Goal: Task Accomplishment & Management: Complete application form

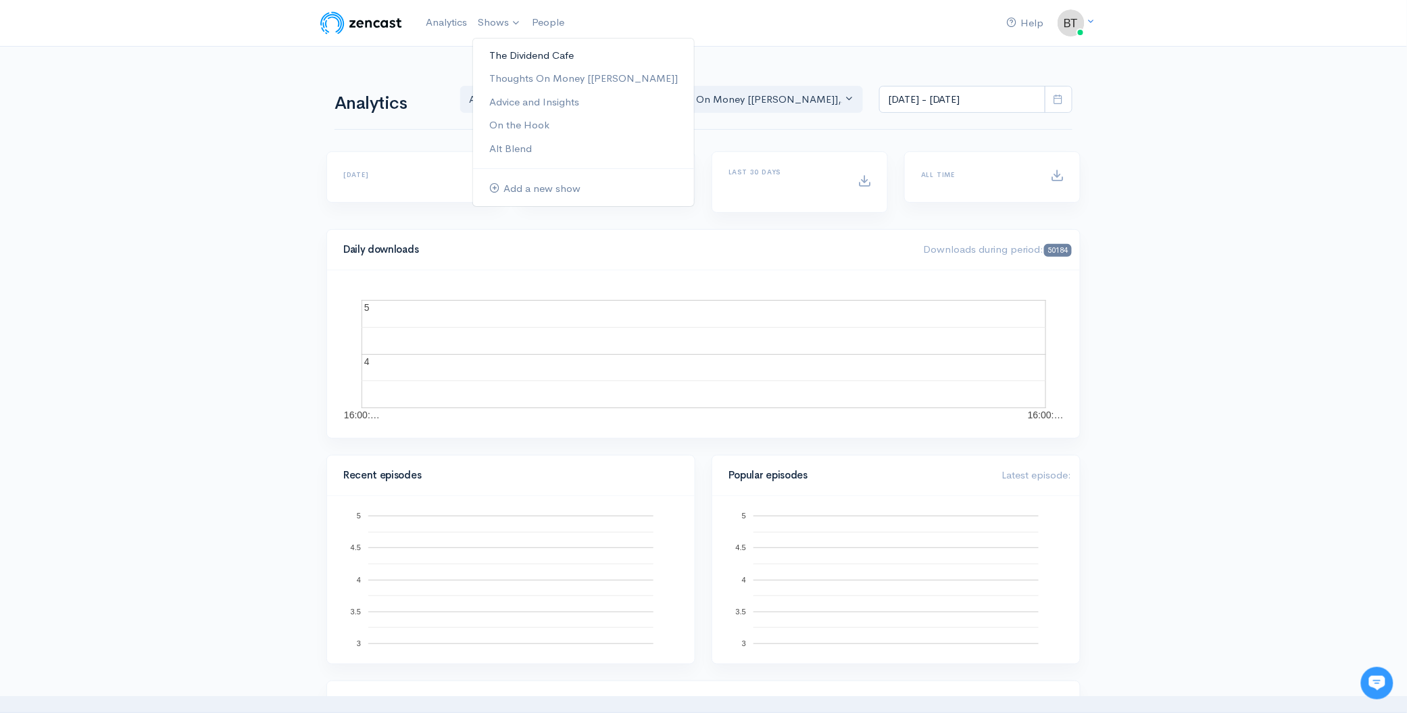
click at [504, 54] on link "The Dividend Cafe" at bounding box center [583, 56] width 221 height 24
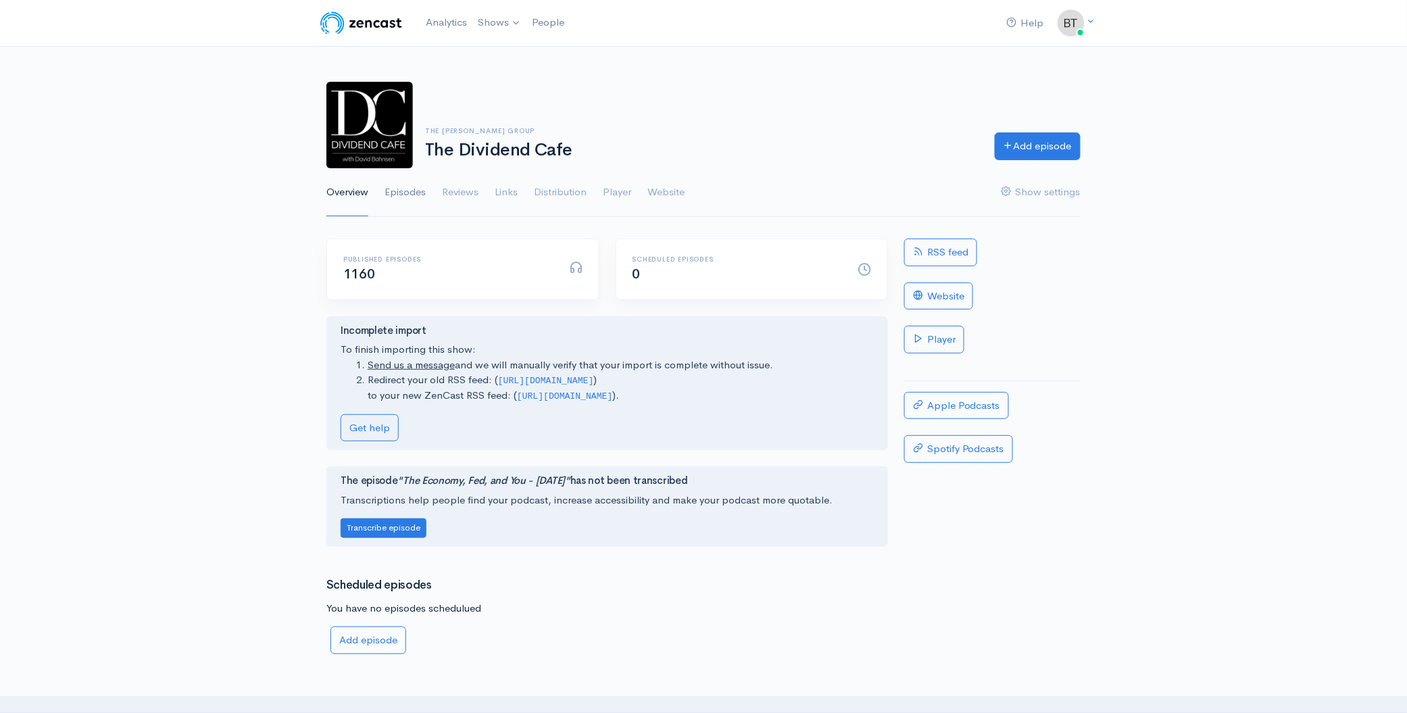
click at [415, 193] on link "Episodes" at bounding box center [405, 192] width 41 height 49
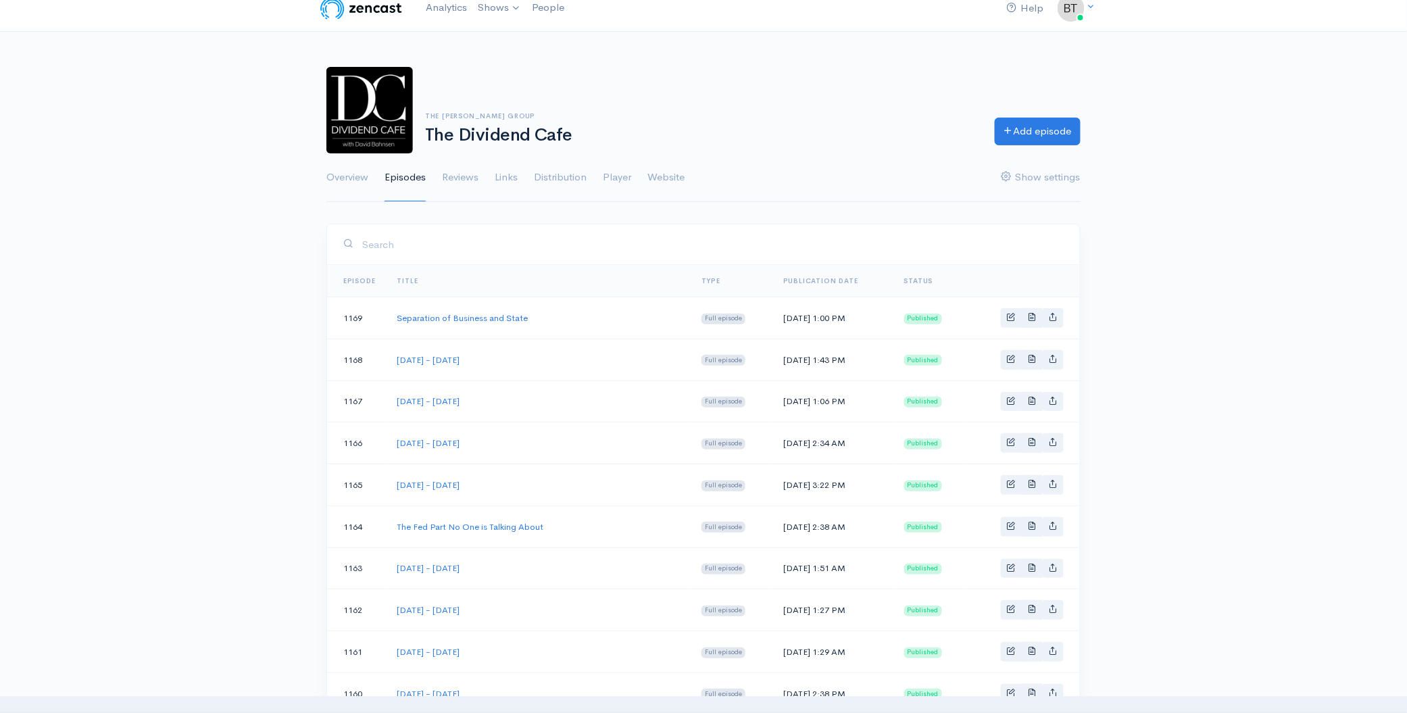
scroll to position [23, 0]
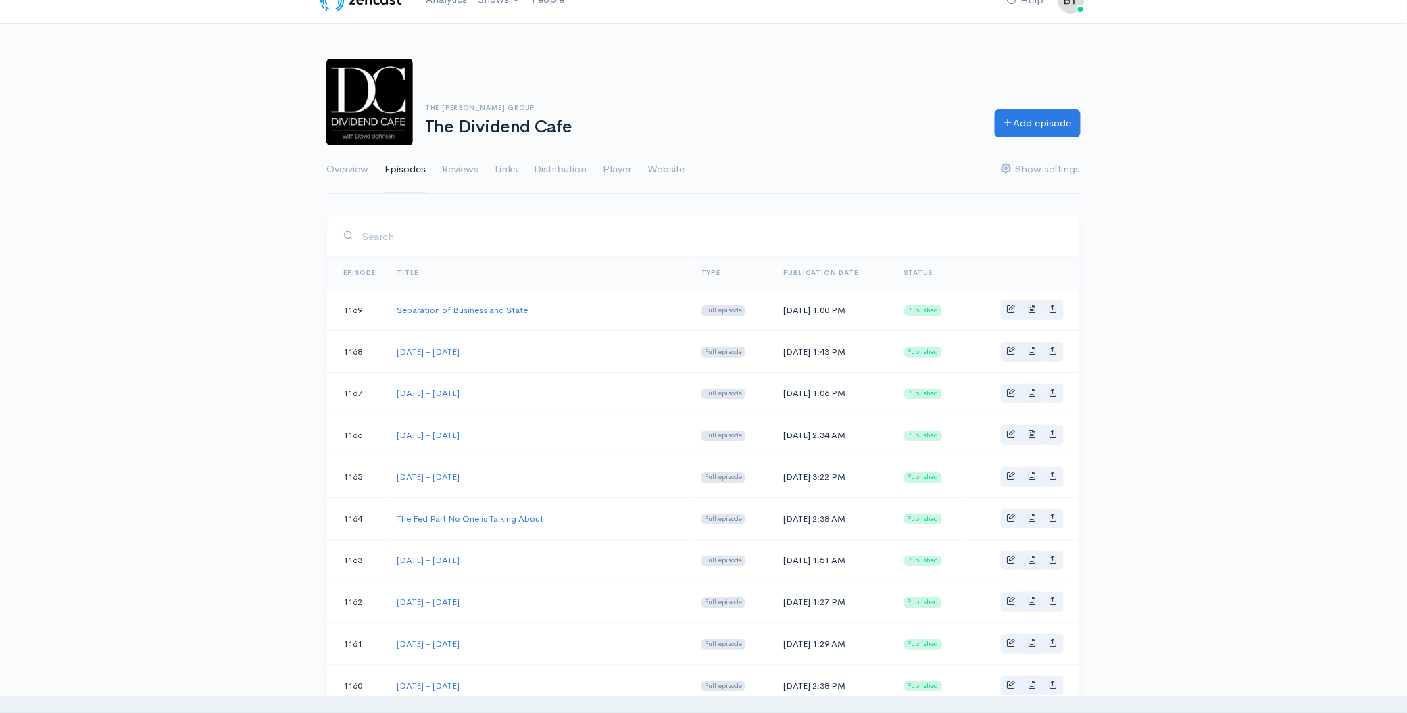
drag, startPoint x: 534, startPoint y: 441, endPoint x: 389, endPoint y: 437, distance: 144.7
click at [389, 437] on td "[DATE] - [DATE]" at bounding box center [539, 435] width 304 height 42
click at [1042, 128] on link "Add episode" at bounding box center [1038, 121] width 86 height 28
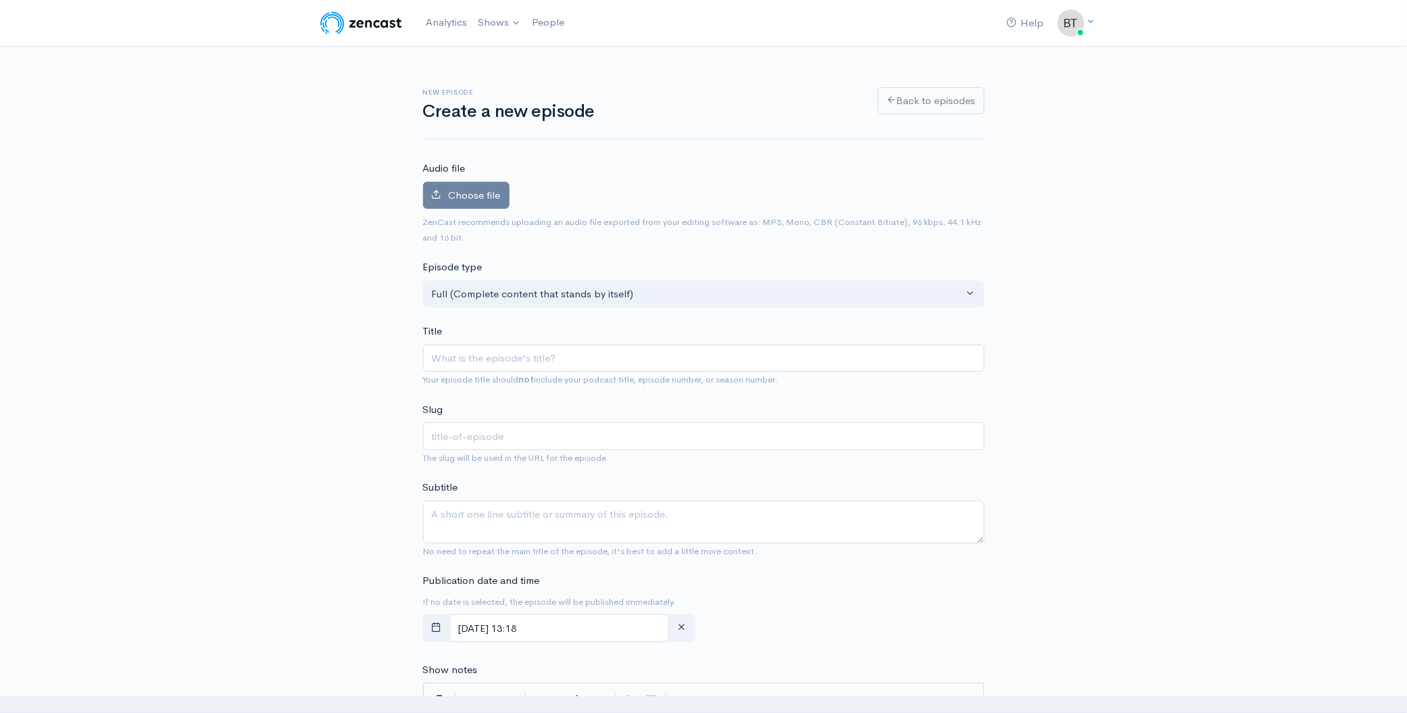
click at [475, 349] on input "Title" at bounding box center [704, 359] width 562 height 28
type input "T"
type input "t"
type input "Tu"
type input "tu"
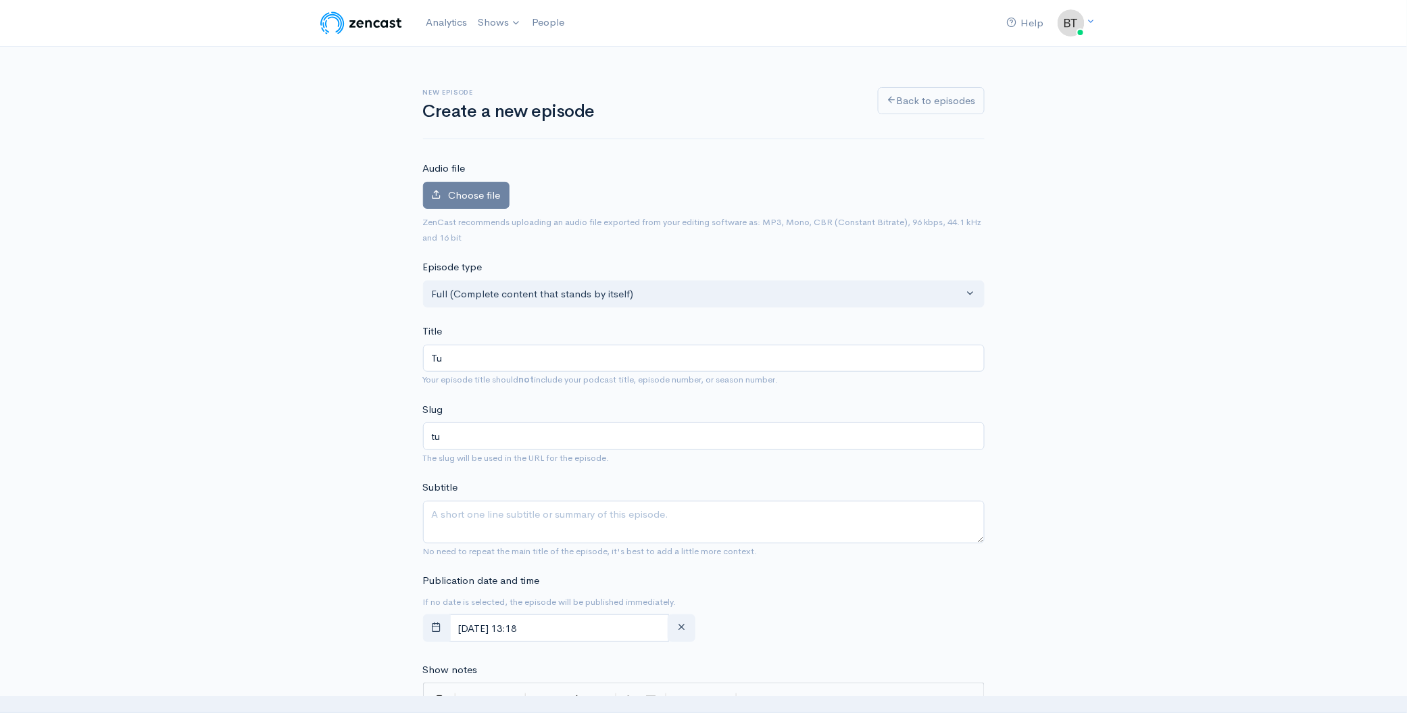
type input "Tue"
type input "tue"
type input "Tues"
type input "tues"
type input "Tuesd"
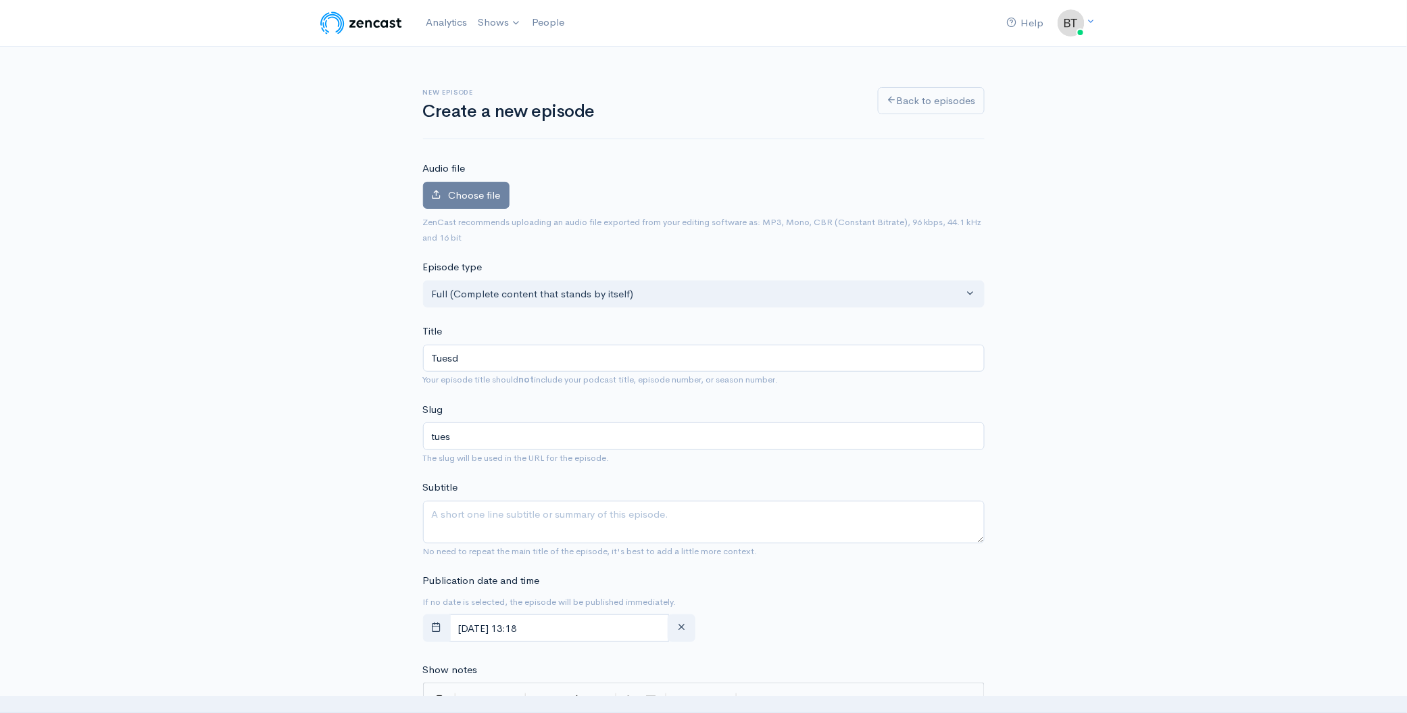
type input "tuesd"
type input "Tuesda"
type input "tuesda"
type input "[DATE]"
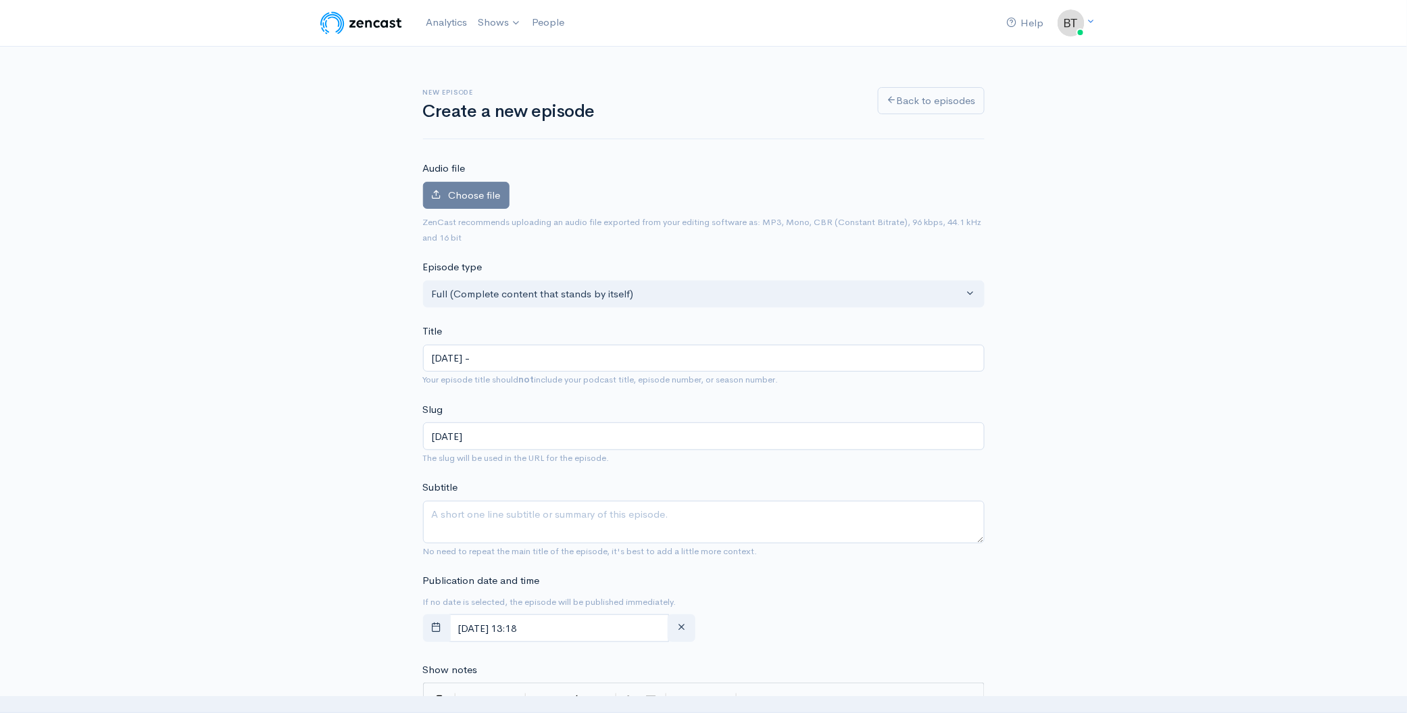
type input "[DATE] - S"
type input "[DATE]-s"
type input "[DATE] - Se"
type input "[DATE]-se"
type input "[DATE] - Sep"
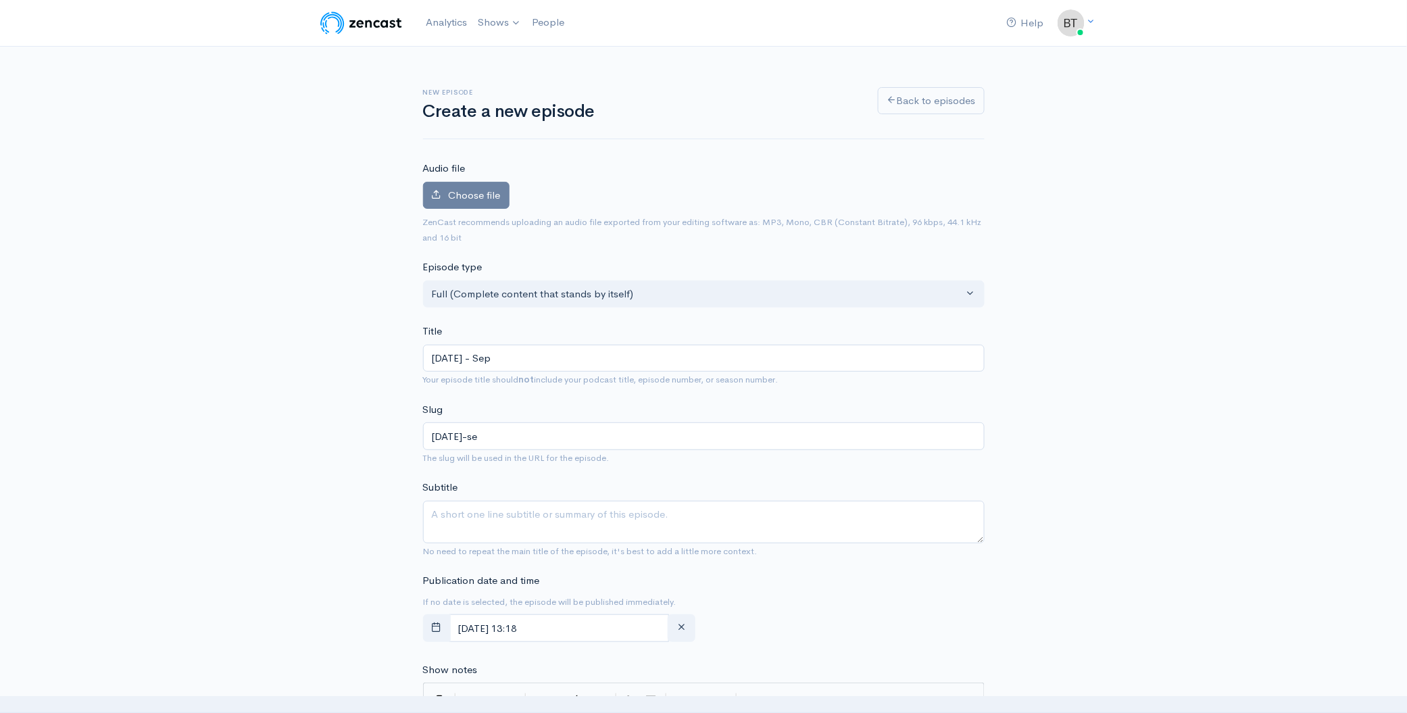
type input "[DATE]-sep"
type input "[DATE] - Sept"
type input "[DATE]-sept"
type input "[DATE] - Septem"
type input "[DATE]-septem"
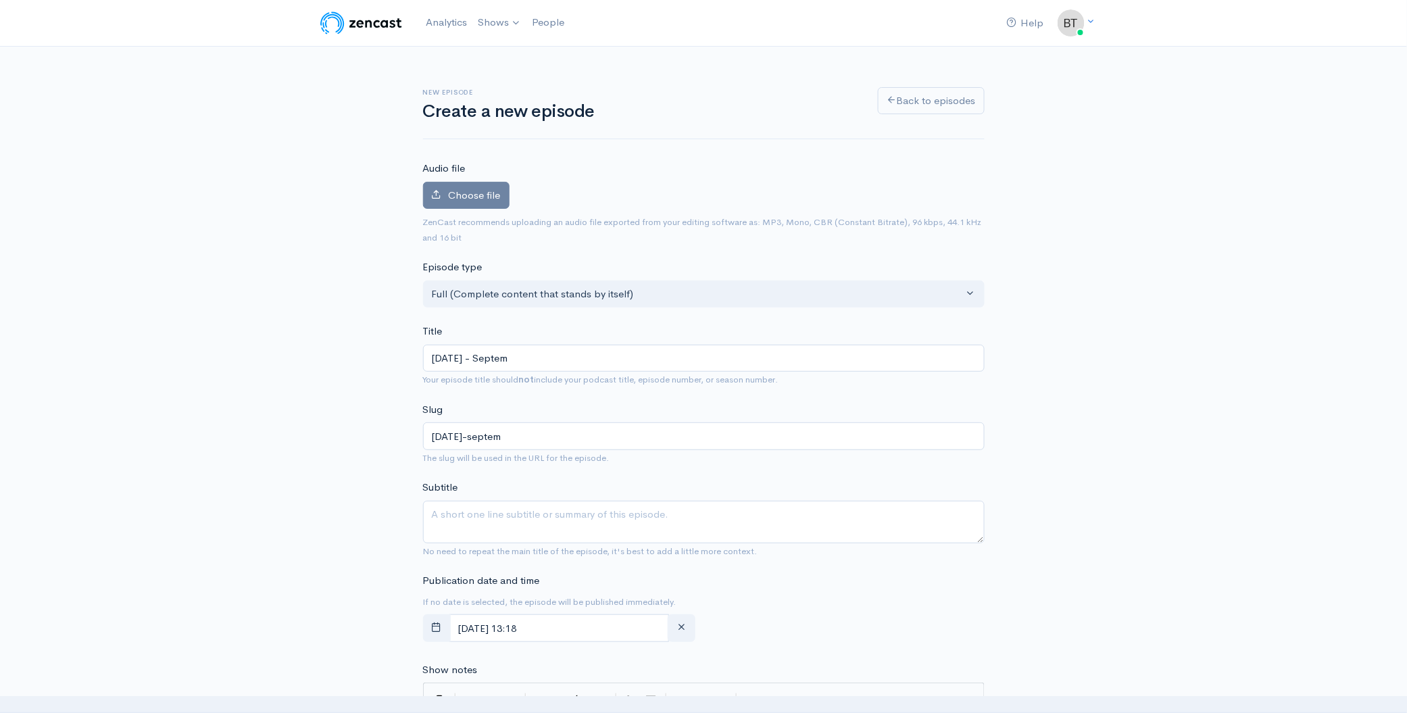
type input "[DATE] - Septemb"
type input "[DATE]-septemb"
type input "[DATE] - September"
type input "[DATE]-september"
type input "[DATE] - [DATE]"
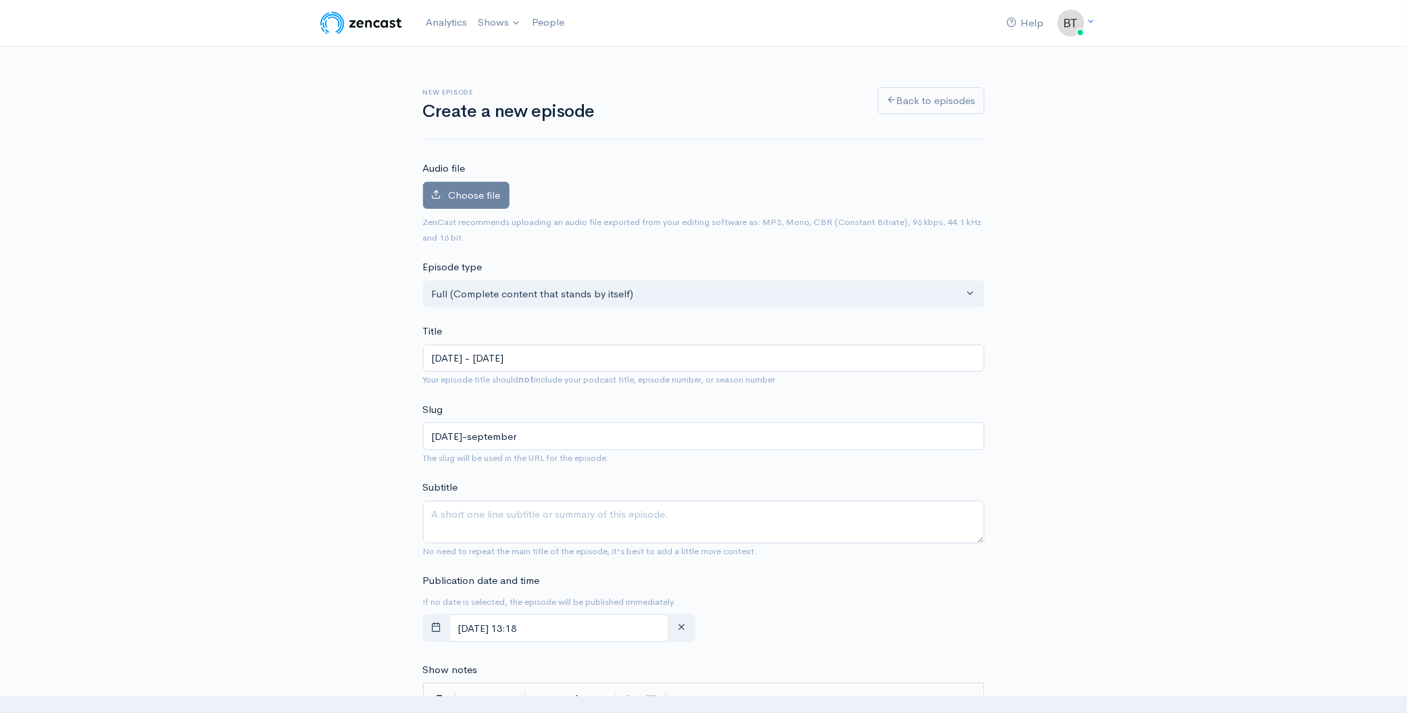
type input "[DATE]-september-2"
type input "[DATE] - [DATE], 2"
type input "[DATE]-september-2-2"
type input "[DATE] - [DATE]"
type input "[DATE]-[DATE]"
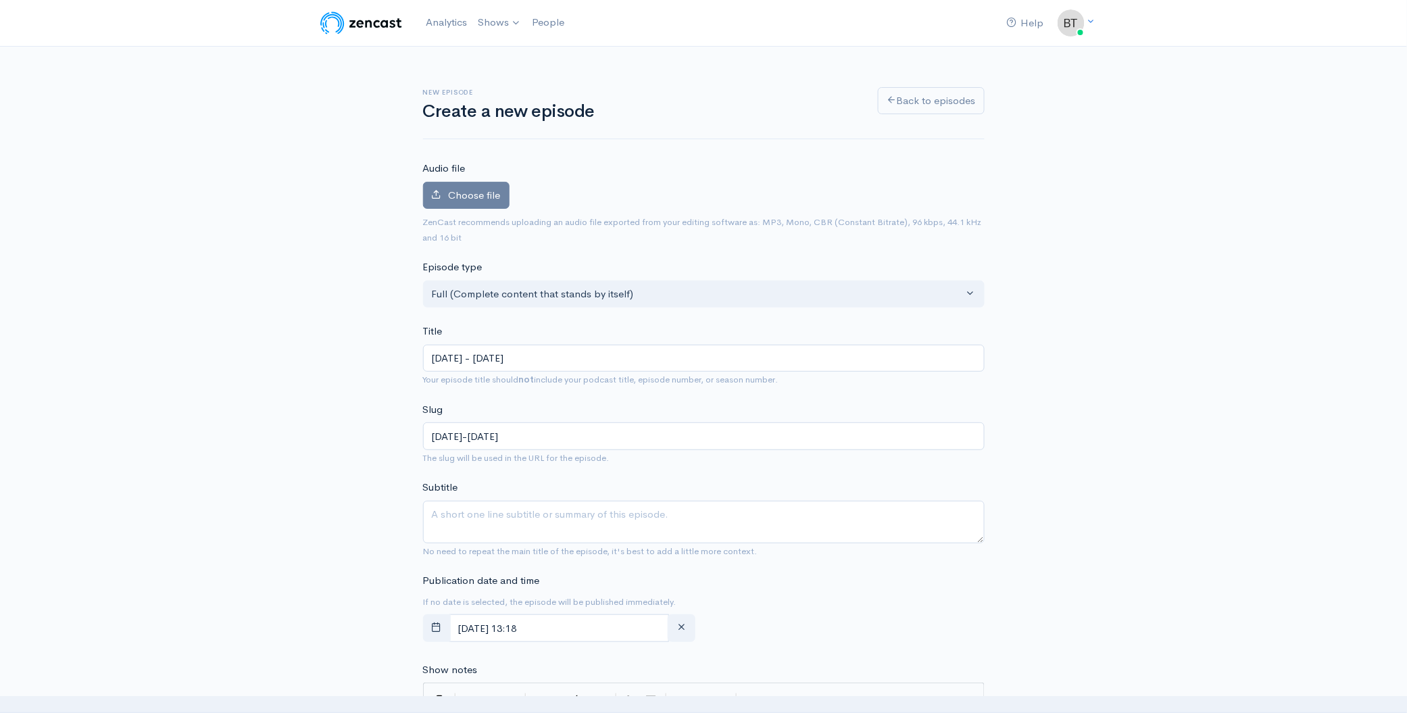
type input "[DATE] - [DATE], 202"
type input "[DATE]-[DATE]"
type input "[DATE] - [DATE]"
type input "[DATE]-[DATE]"
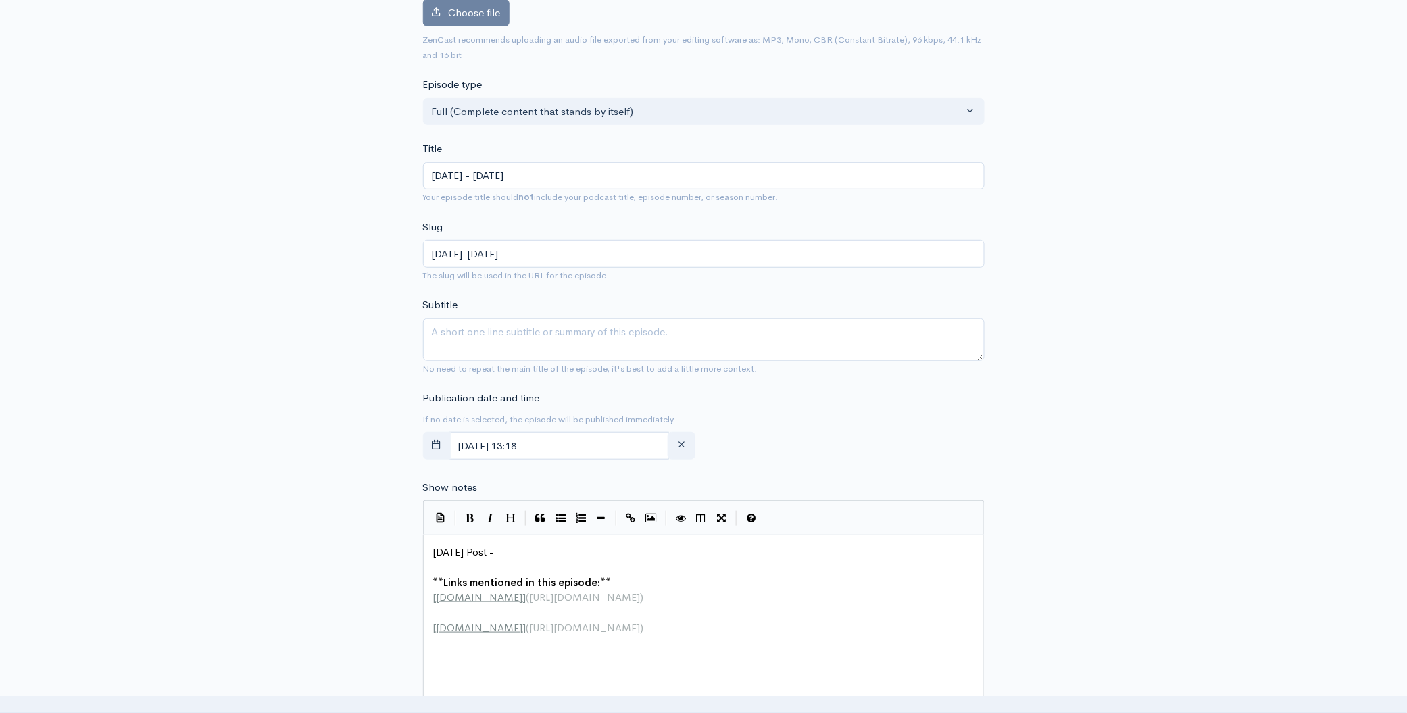
scroll to position [190, 0]
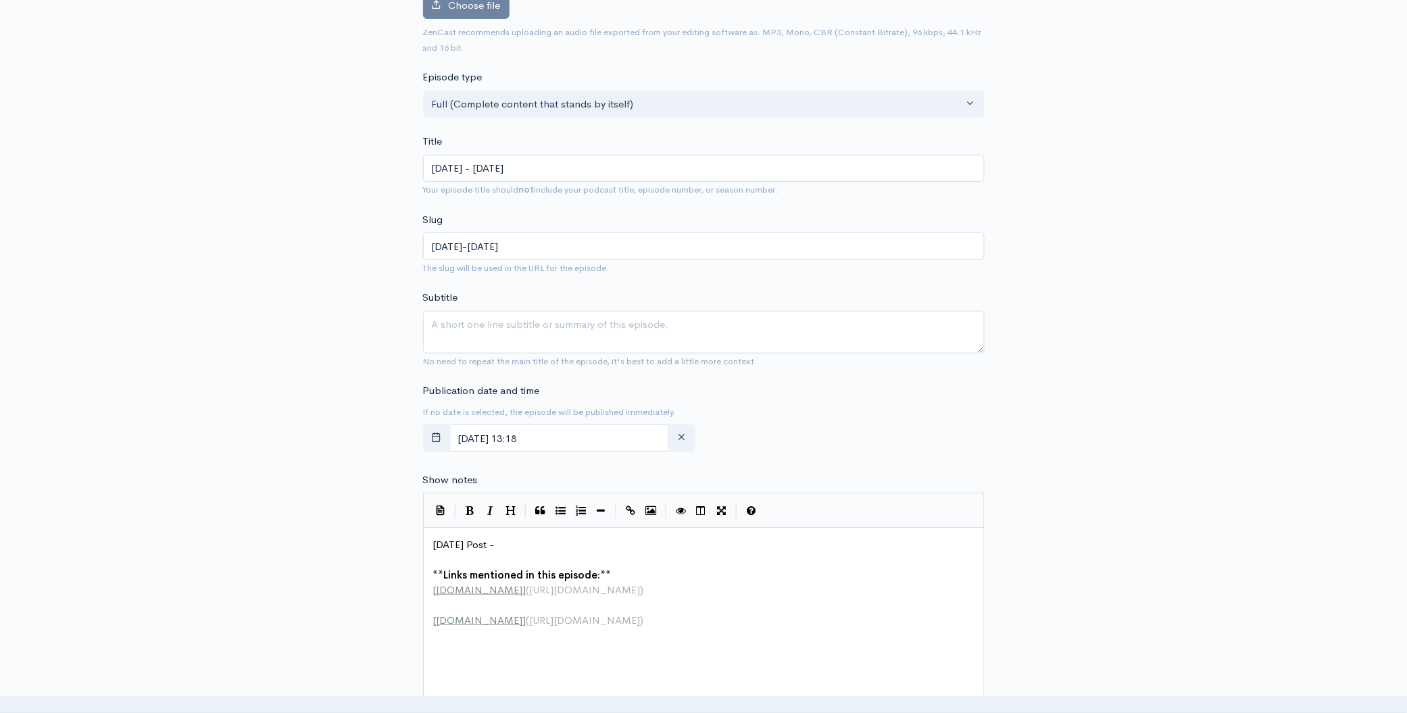
type input "[DATE] - [DATE]"
click at [599, 440] on input "[DATE] 13:18" at bounding box center [559, 438] width 220 height 28
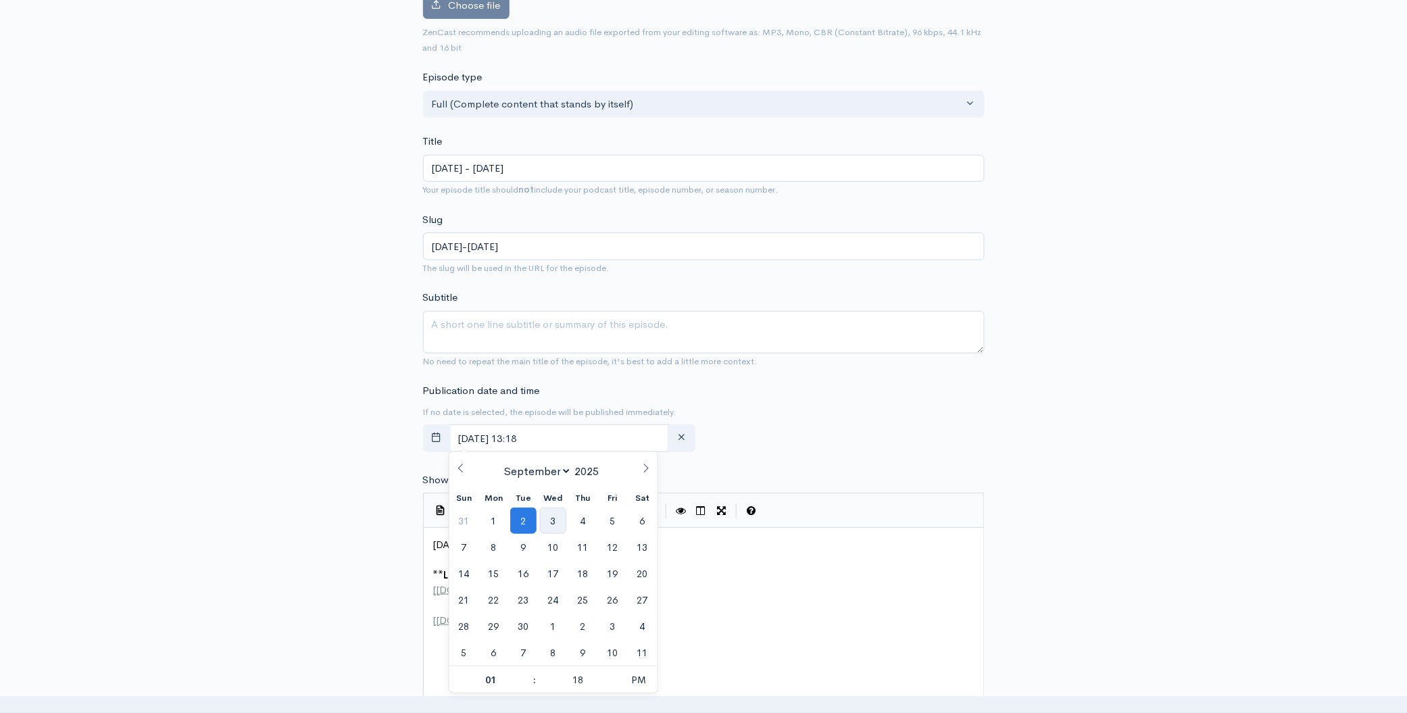
click at [554, 521] on span "3" at bounding box center [553, 521] width 26 height 26
type input "[DATE] 13:18"
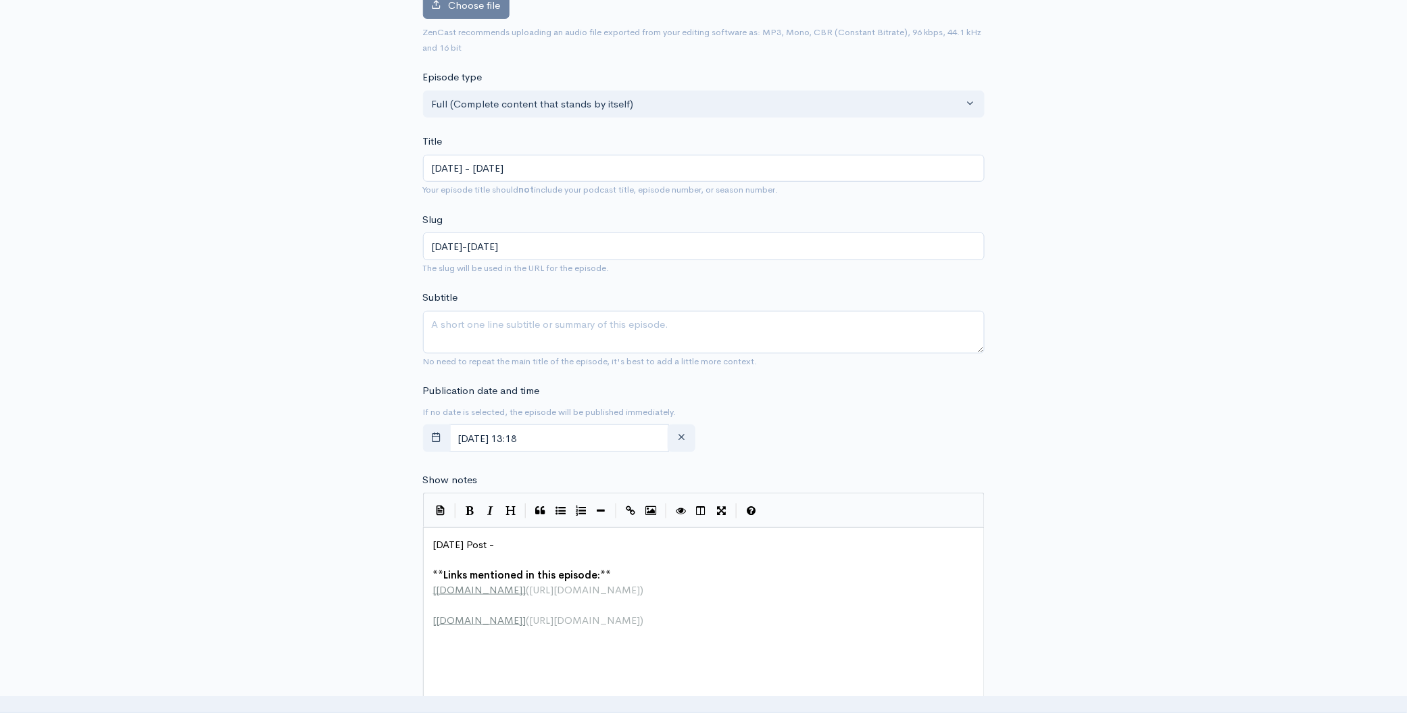
click at [1174, 431] on div "New episode Create a new episode Back to episodes Audio file Choose file 0 ZenC…" at bounding box center [703, 527] width 1407 height 1341
click at [495, 542] on span "[DATE] Post -" at bounding box center [464, 544] width 62 height 13
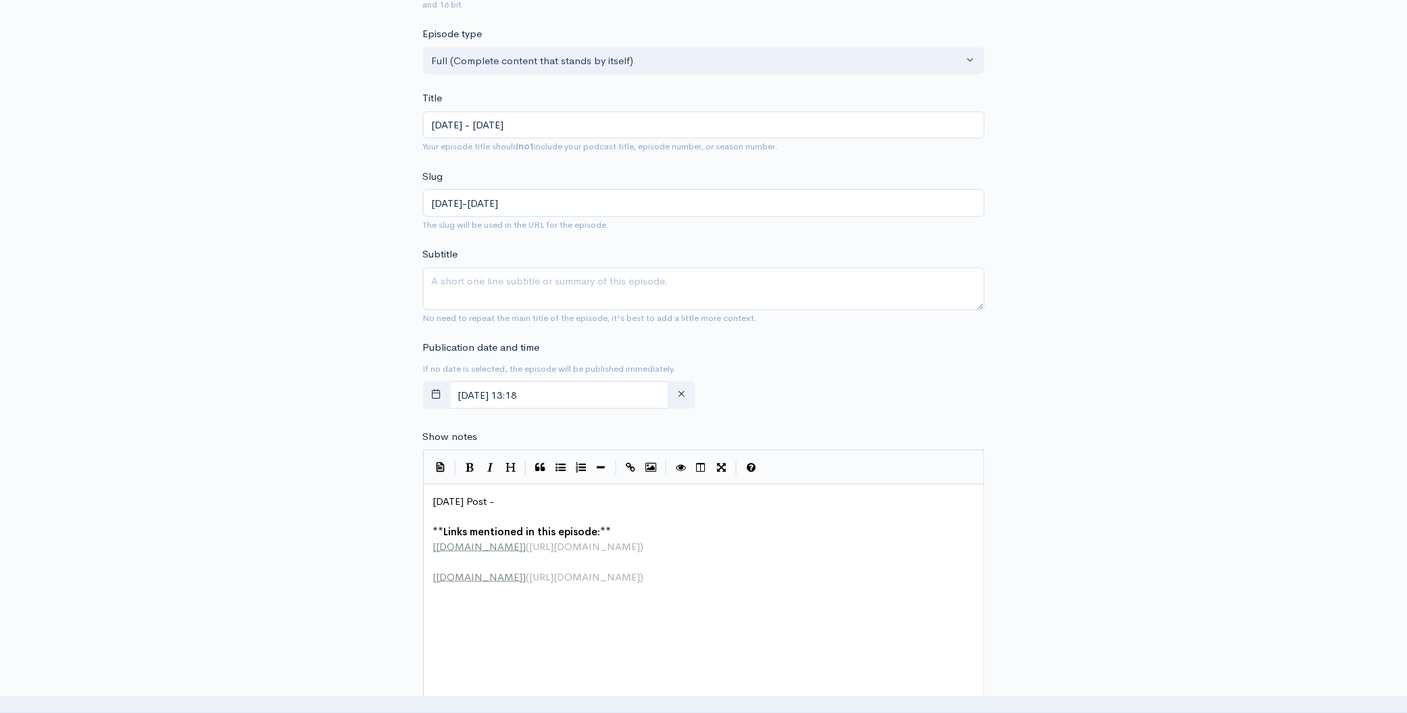
scroll to position [267, 0]
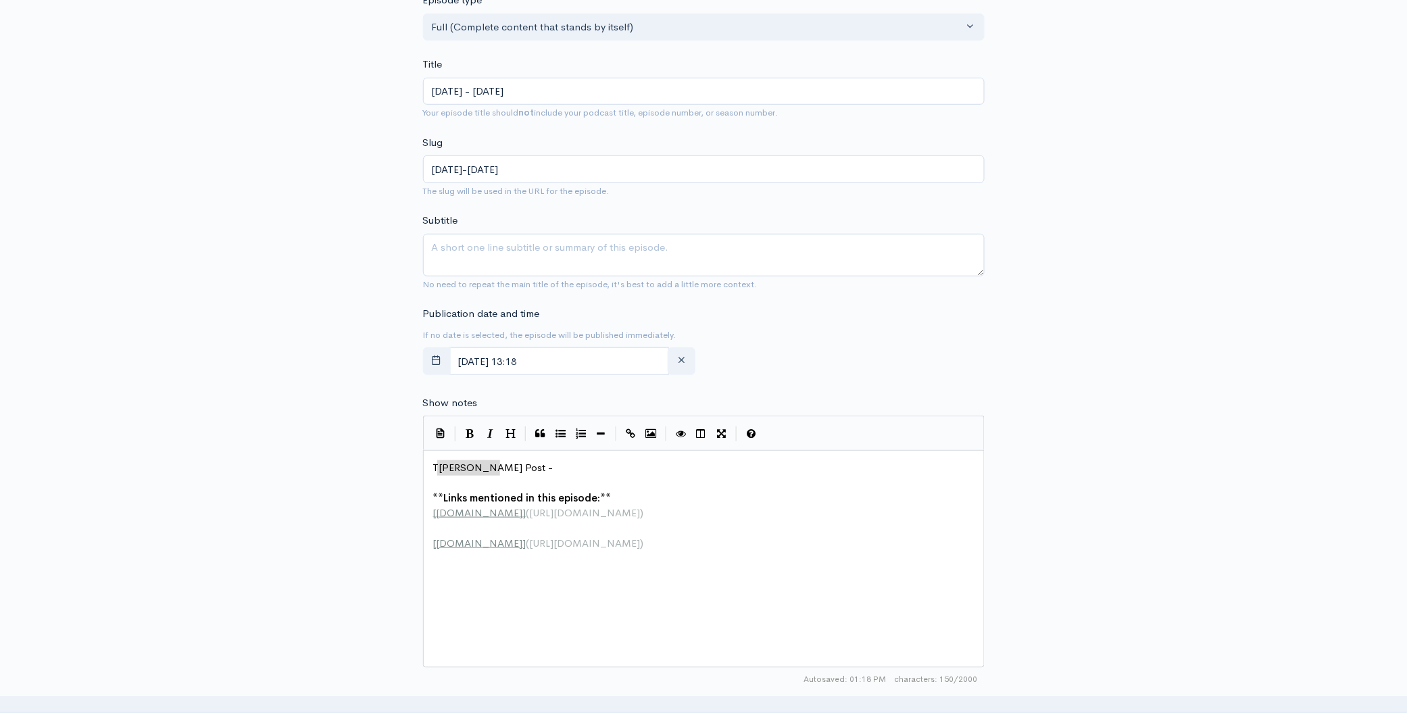
type textarea "[DATE] Post -"
drag, startPoint x: 509, startPoint y: 464, endPoint x: 419, endPoint y: 461, distance: 90.0
paste textarea
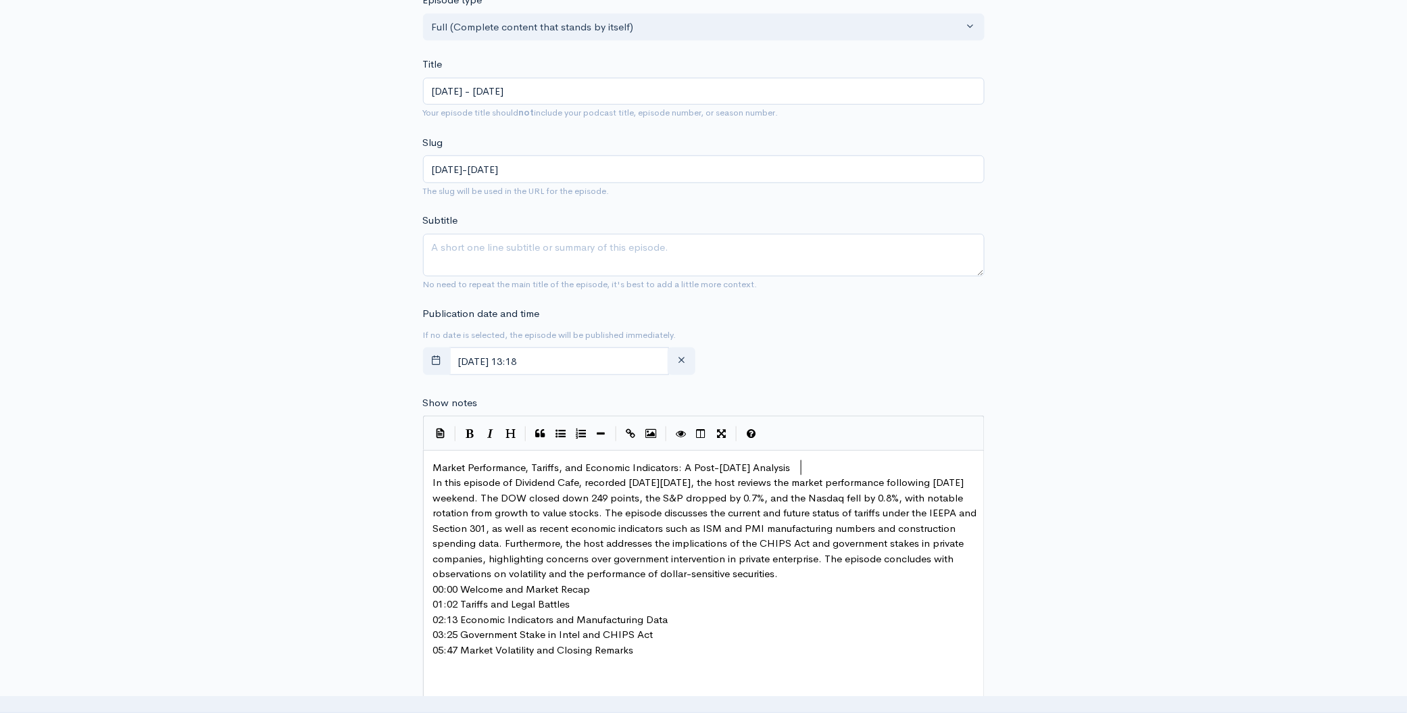
click at [829, 469] on pre "Market Performance, Tariffs, and Economic Indicators: A Post-[DATE] Analysis" at bounding box center [709, 468] width 556 height 16
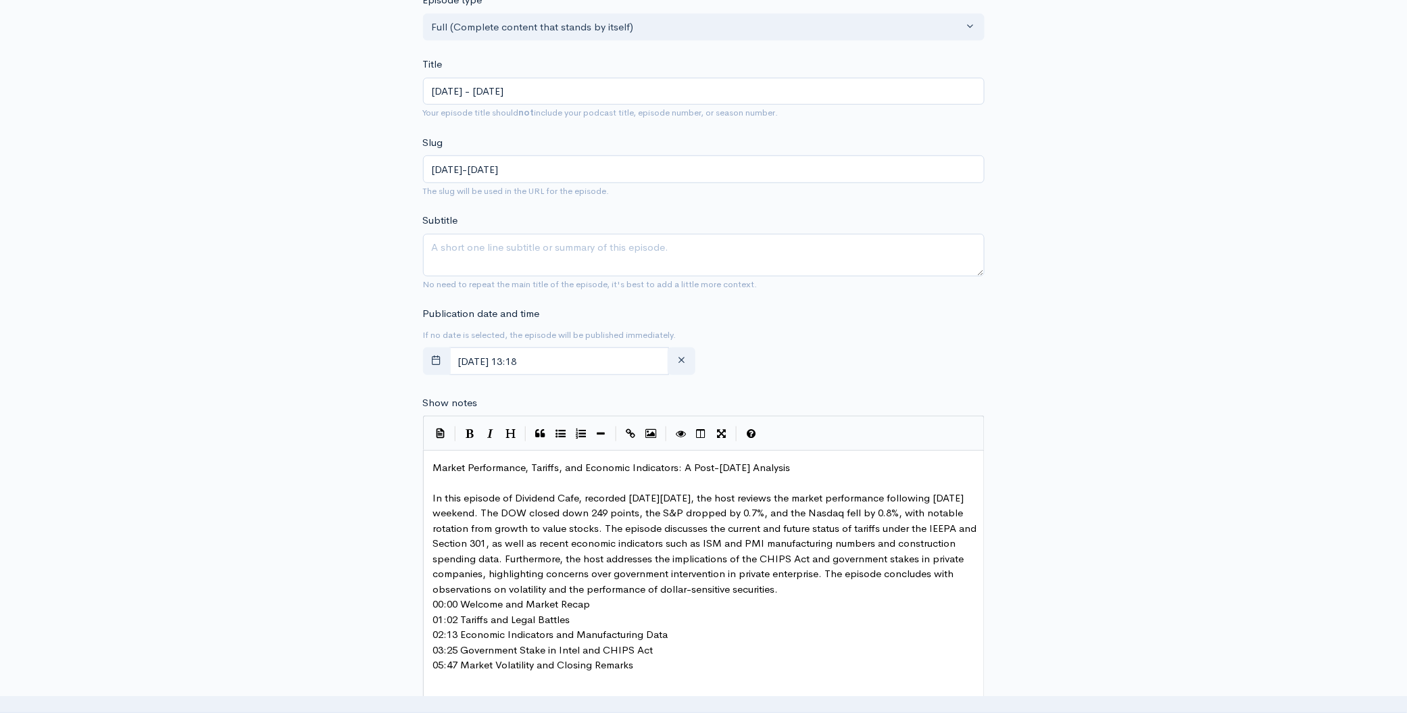
click at [869, 587] on pre "In this episode of Dividend Cafe, recorded [DATE][DATE], the host reviews the m…" at bounding box center [709, 544] width 556 height 107
click at [616, 621] on pre "00:00 Welcome and Market Recap" at bounding box center [709, 620] width 556 height 16
click at [579, 649] on pre "01:02 Tariffs and Legal Battles" at bounding box center [709, 651] width 556 height 16
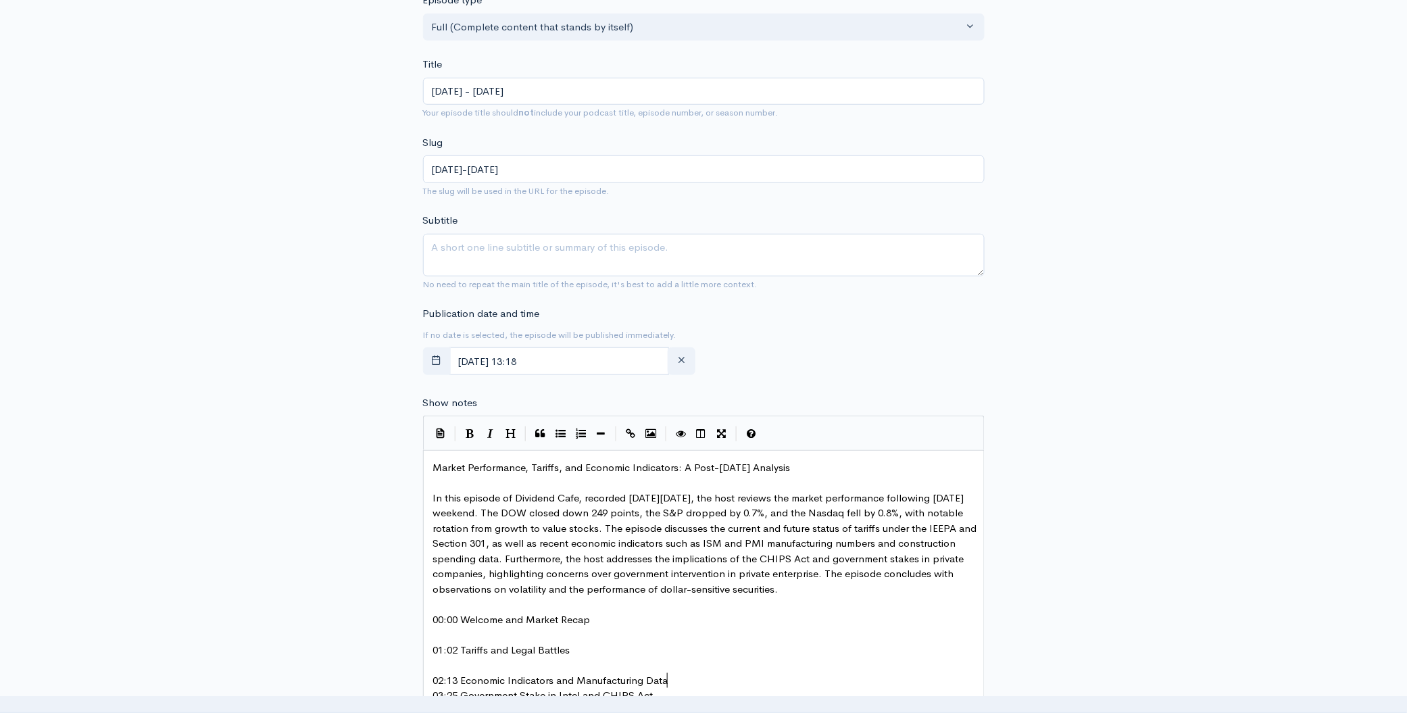
click at [691, 679] on pre "02:13 Economic Indicators and Manufacturing Data" at bounding box center [709, 681] width 556 height 16
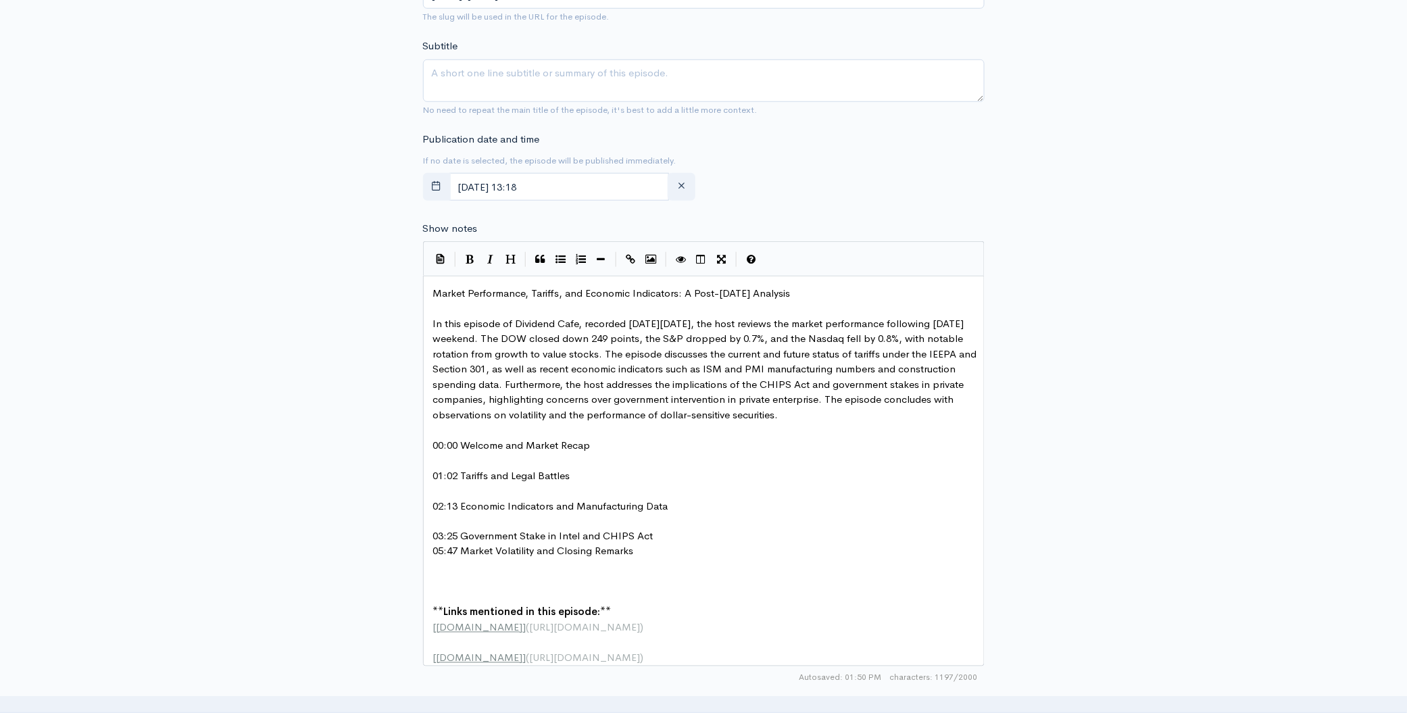
scroll to position [449, 0]
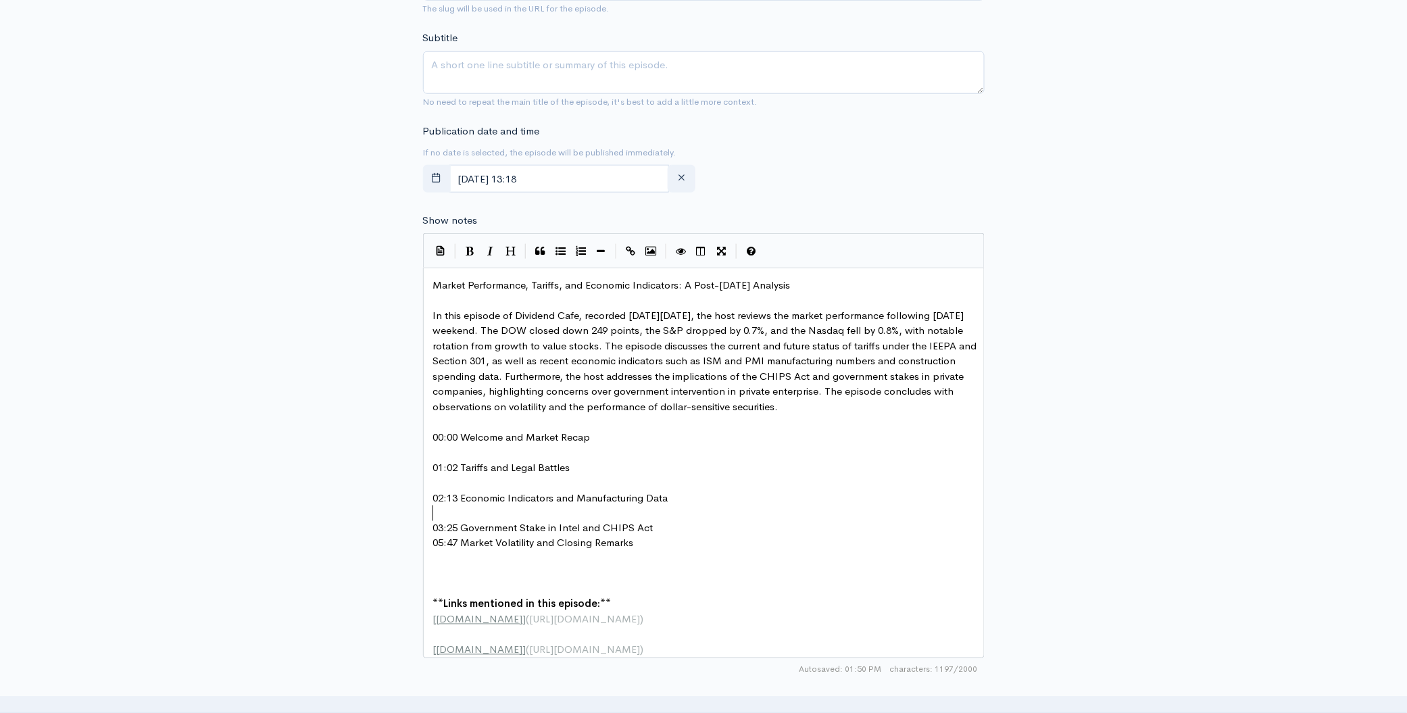
click at [668, 529] on pre "03:25 Government Stake in Intel and CHIPS Act" at bounding box center [709, 529] width 556 height 16
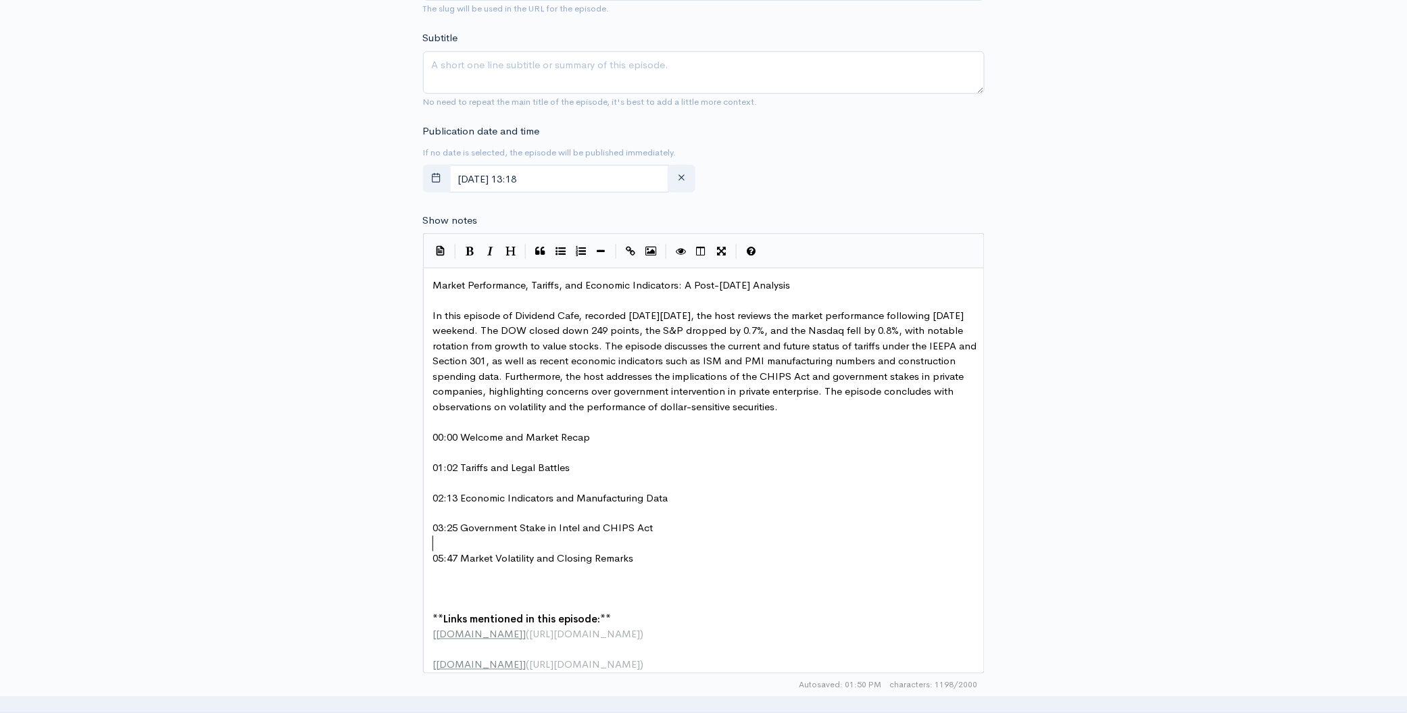
click at [504, 600] on pre "​" at bounding box center [709, 605] width 556 height 16
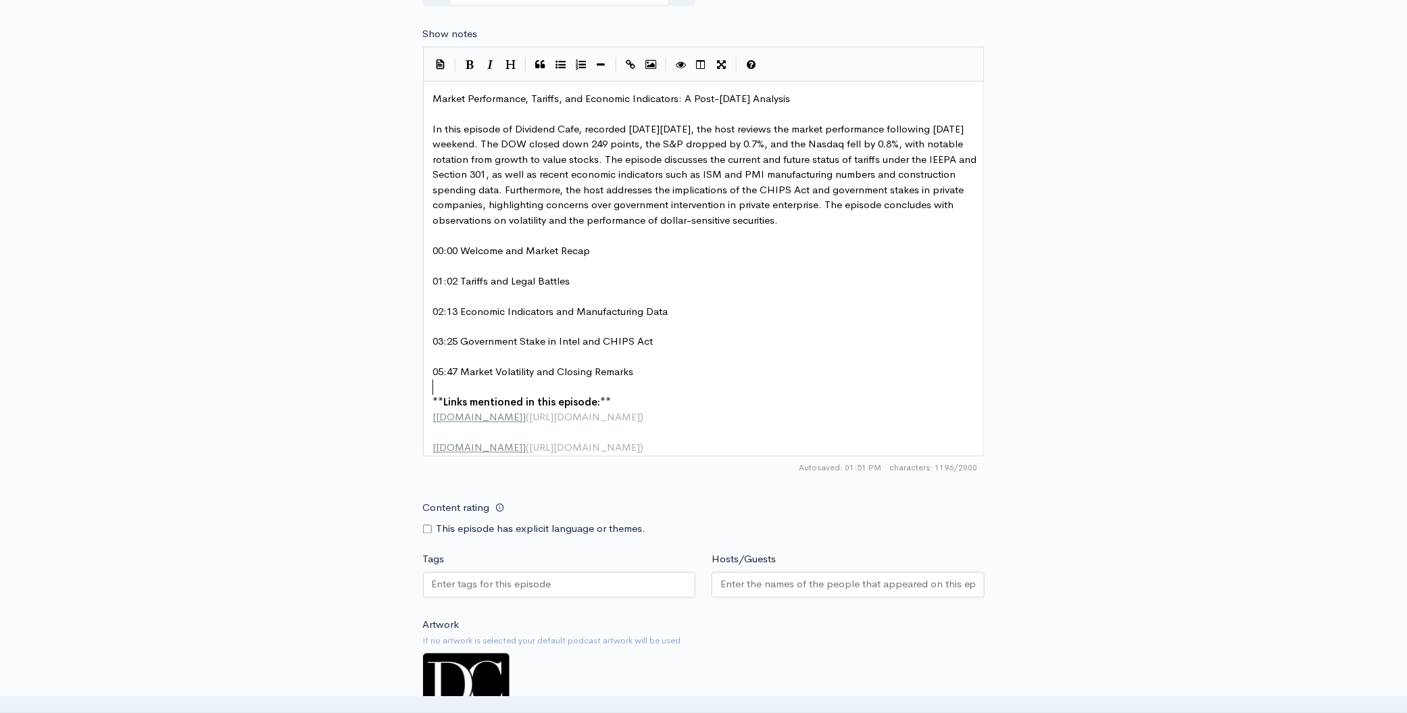
scroll to position [704, 0]
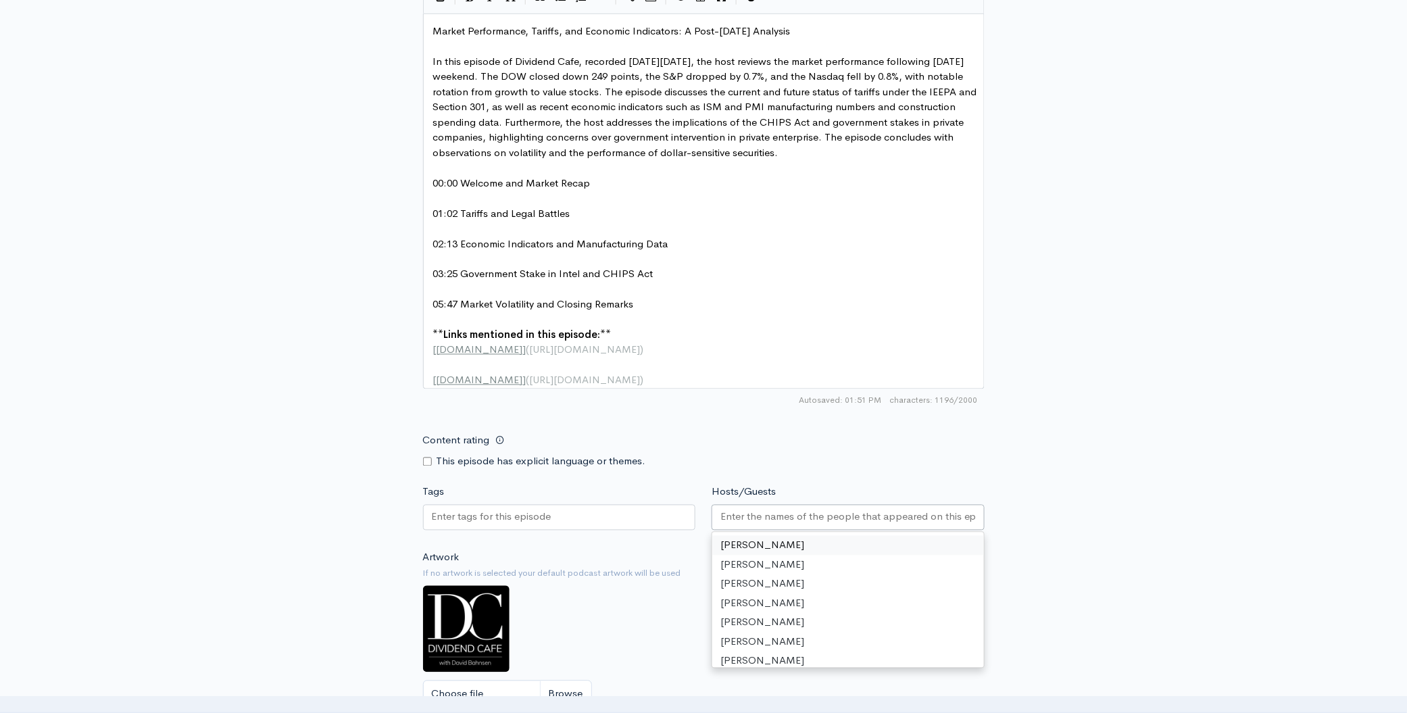
click at [856, 525] on input "Hosts/Guests" at bounding box center [847, 518] width 255 height 16
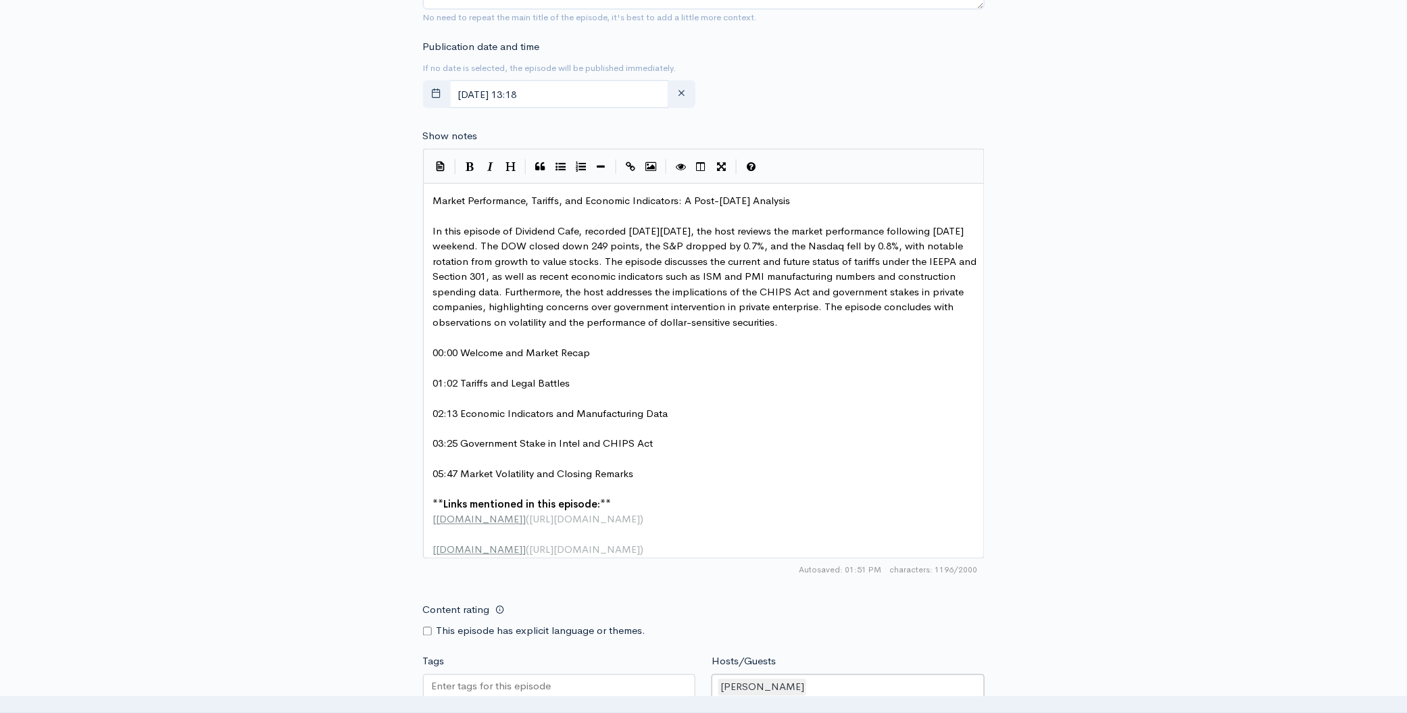
scroll to position [443, 0]
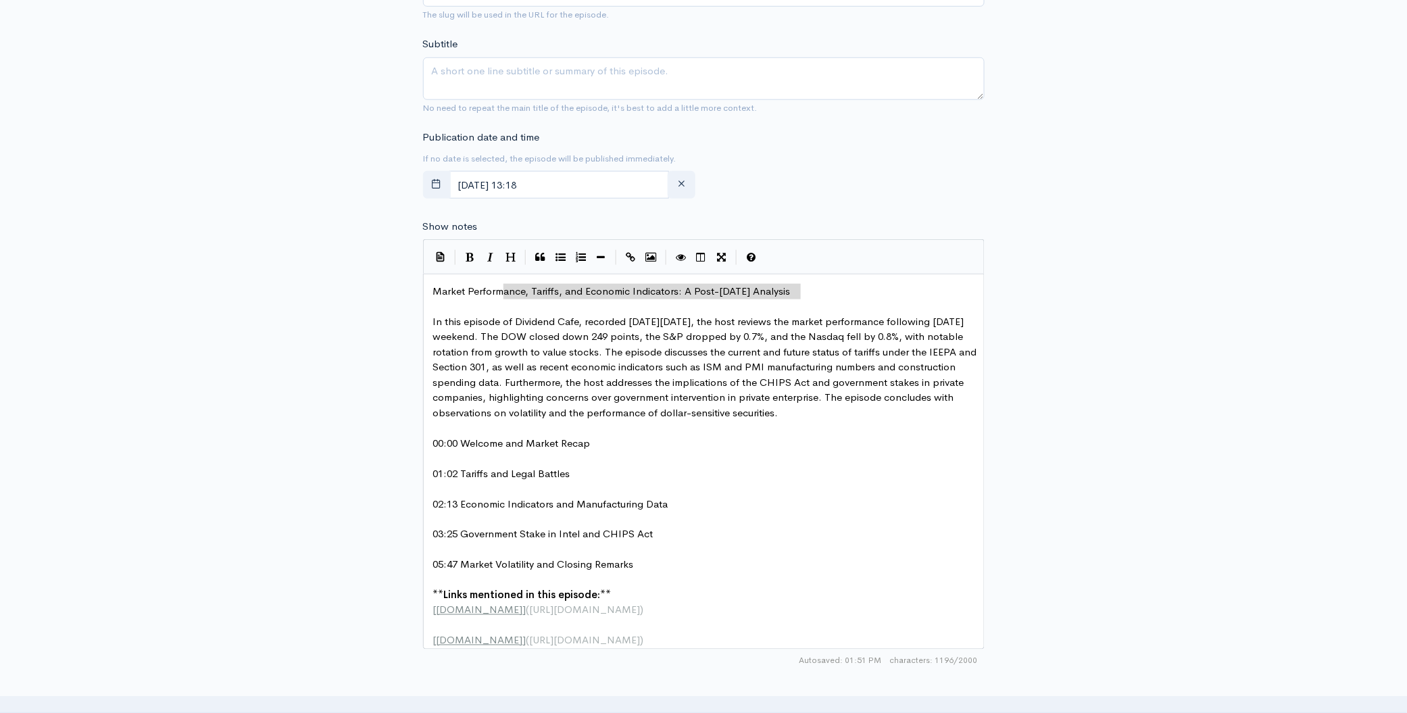
type textarea "Market Performance, Tariffs, and Economic Indicators: A Post-[DATE] Analysis"
drag, startPoint x: 810, startPoint y: 293, endPoint x: 414, endPoint y: 296, distance: 395.4
click at [578, 69] on textarea "Subtitle" at bounding box center [704, 78] width 562 height 43
paste textarea "Market Performance, Tariffs, and Economic Indicators: A Post-[DATE] Analysis"
type textarea "Market Performance, Tariffs, and Economic Indicators: A Post-[DATE] Analysis"
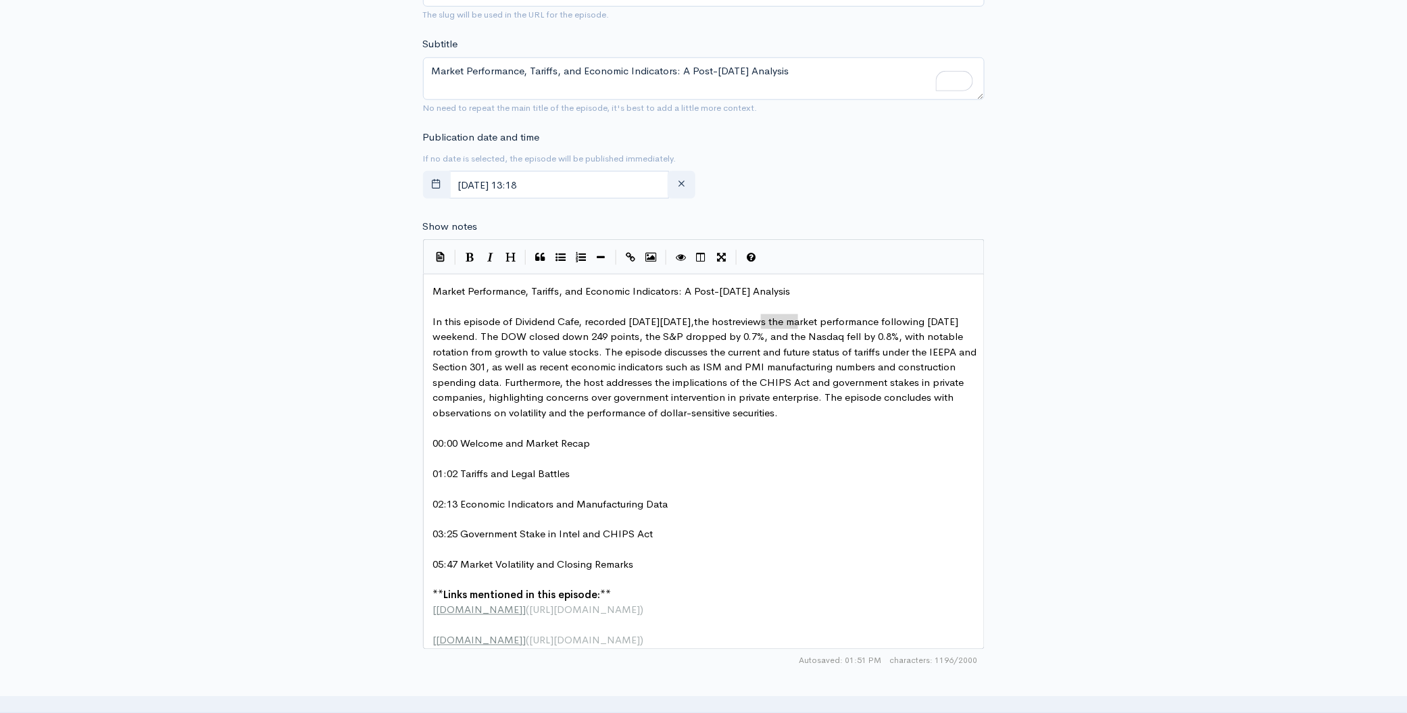
drag, startPoint x: 798, startPoint y: 321, endPoint x: 761, endPoint y: 323, distance: 36.6
type textarea "[PERSON_NAME]"
drag, startPoint x: 681, startPoint y: 383, endPoint x: 643, endPoint y: 384, distance: 38.5
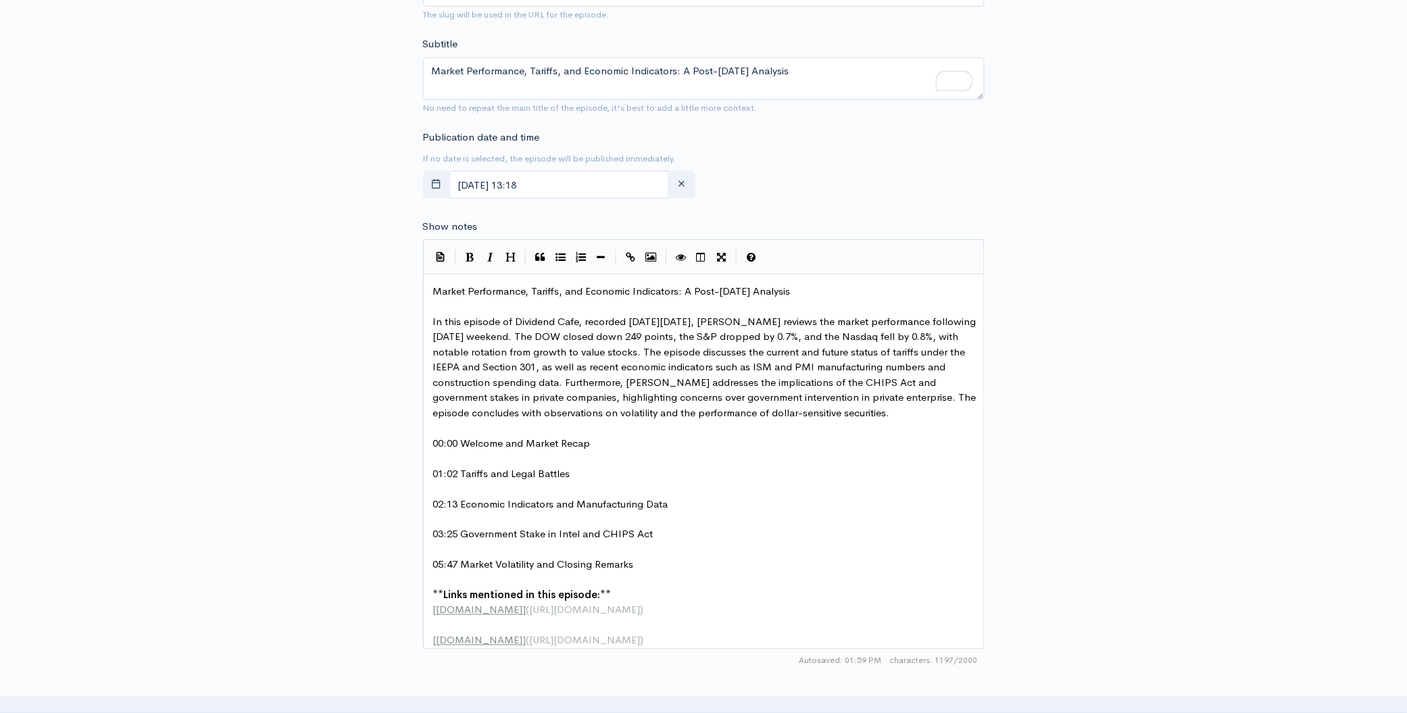
type textarea "[PERSON_NAME]"
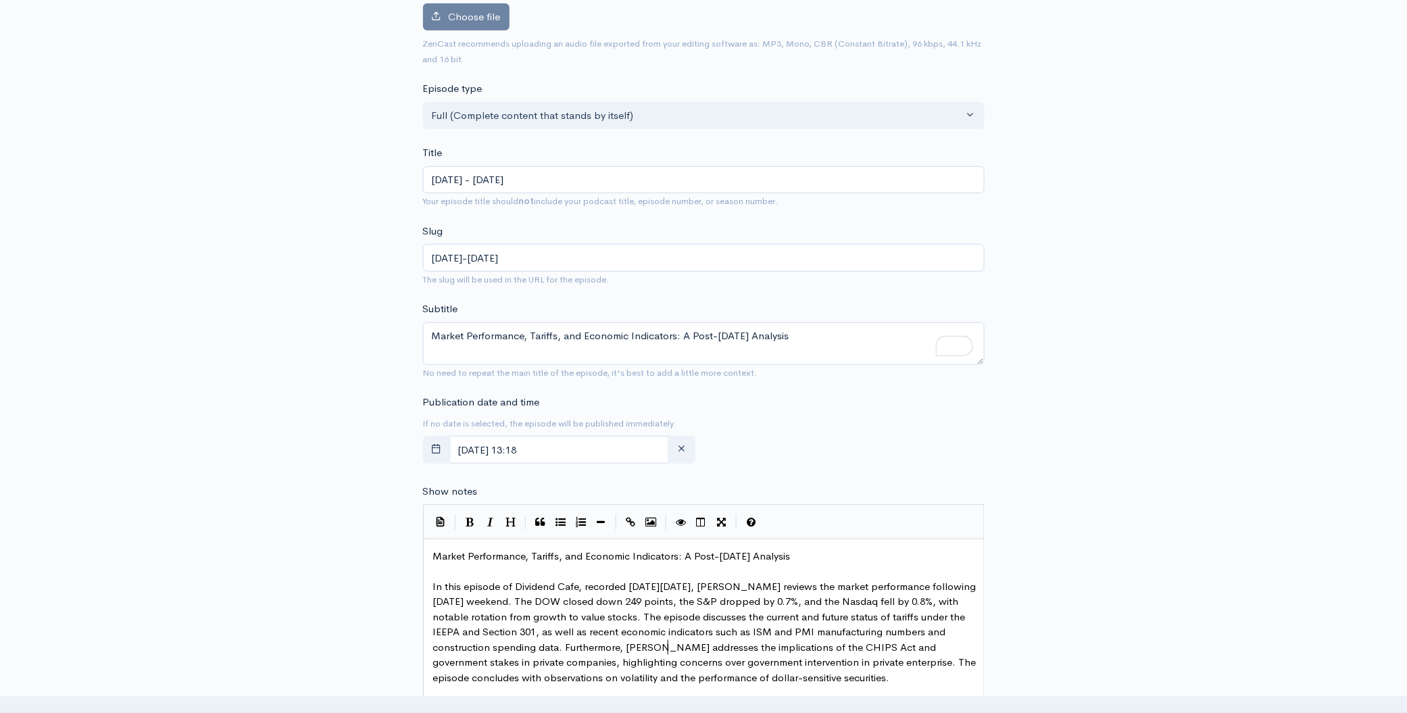
scroll to position [0, 0]
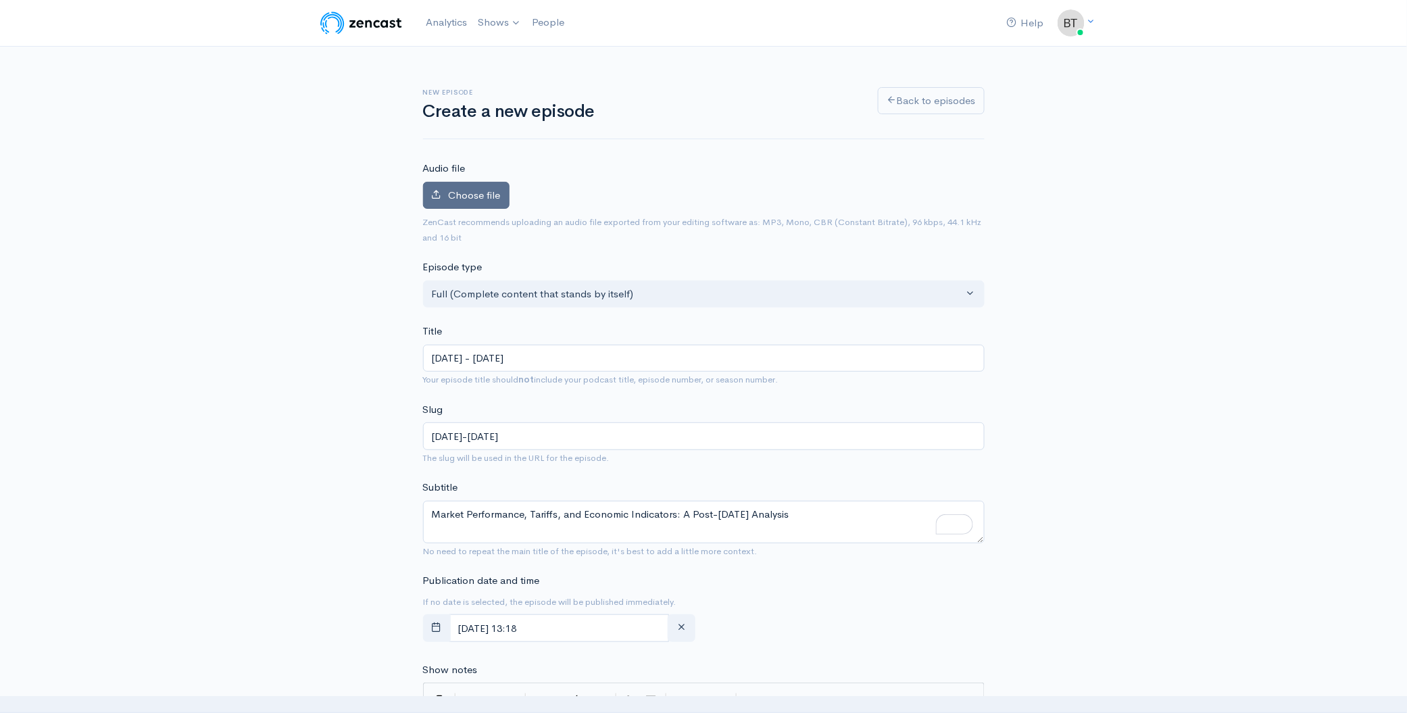
click at [485, 199] on span "Choose file" at bounding box center [475, 195] width 52 height 13
click at [0, 0] on input "Choose file" at bounding box center [0, 0] width 0 height 0
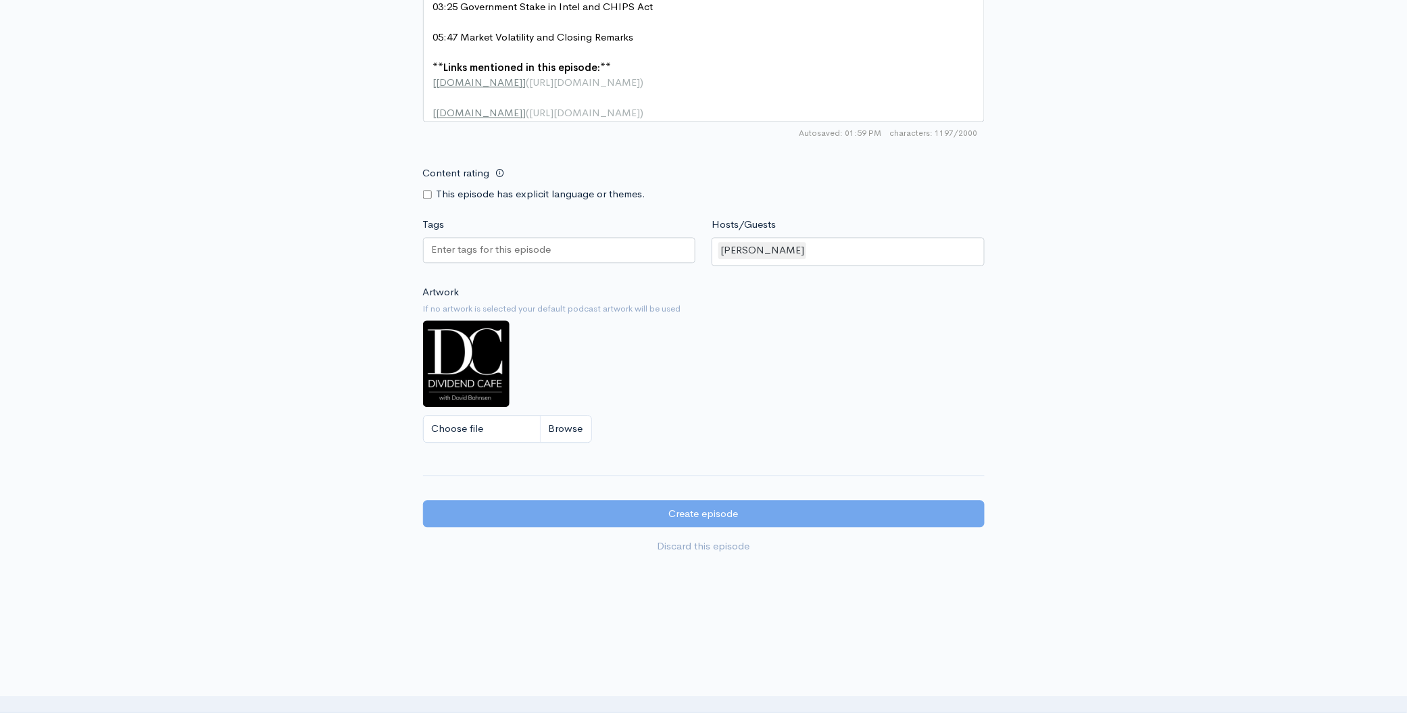
scroll to position [1048, 0]
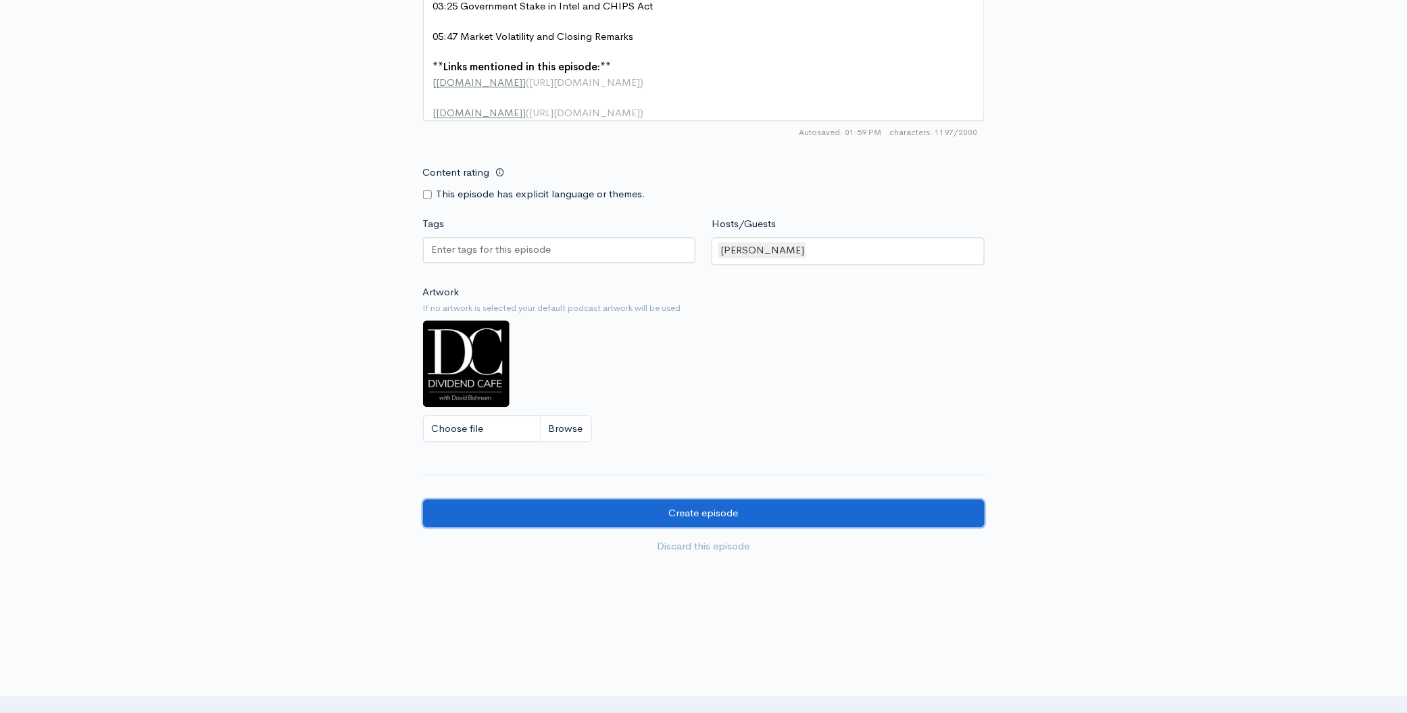
click at [719, 522] on input "Create episode" at bounding box center [704, 513] width 562 height 28
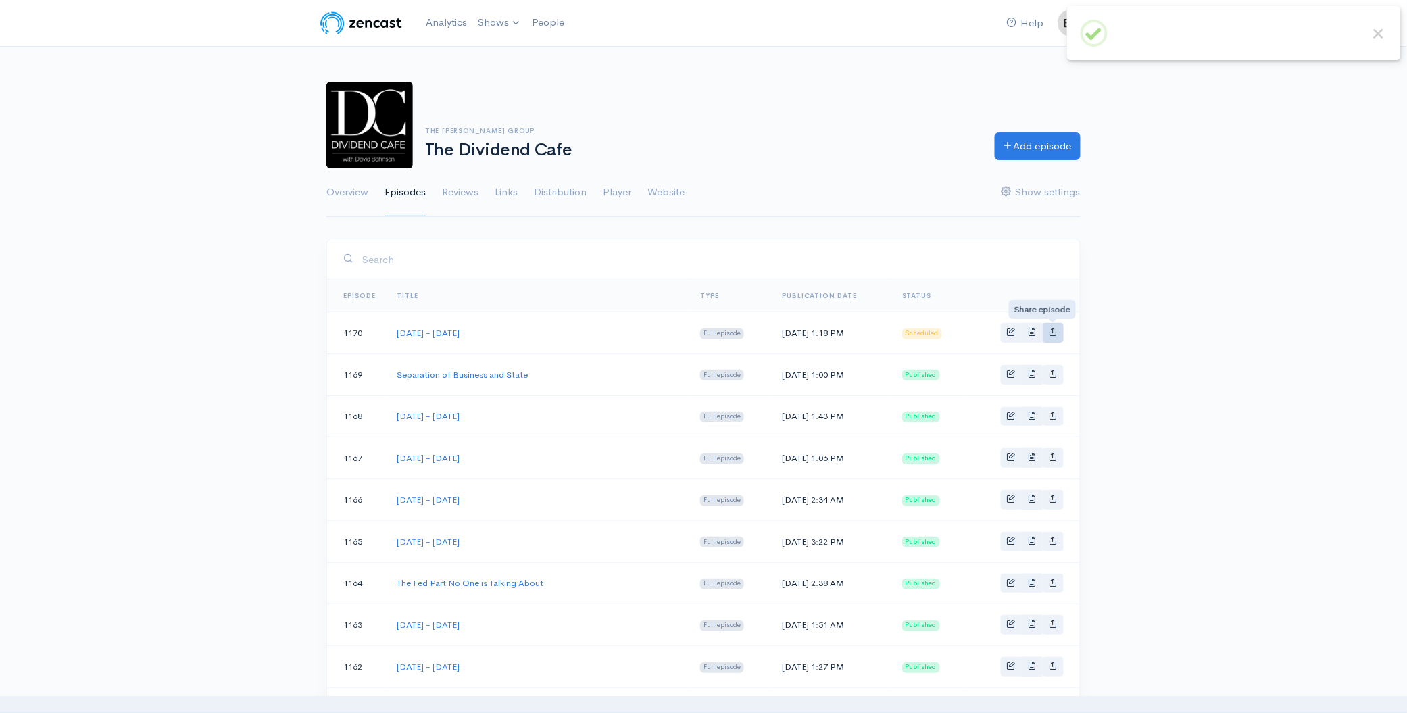
click at [1051, 330] on icon "Basic example" at bounding box center [1053, 331] width 9 height 9
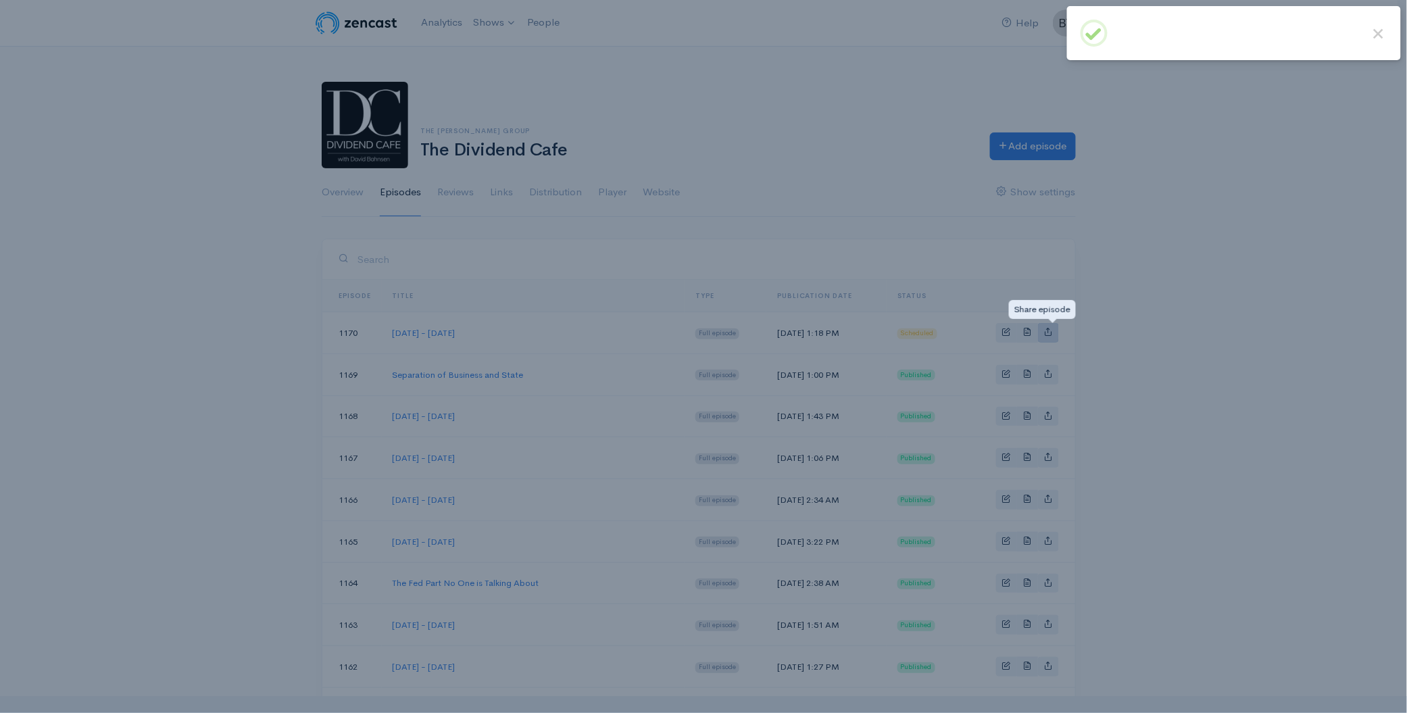
type input "https://podcast.dividendcafe.com/episodes/tuesday-september-2-2025"
type input "https://dts.podtrac.com/redirect.mp3/media.zencast.fm/the-dividend-cafe-1/eb6d4…"
type input "<iframe src='https://share.zencast.fm/embed/episode/eb6d4f19-28c0-4b42-8808-65e…"
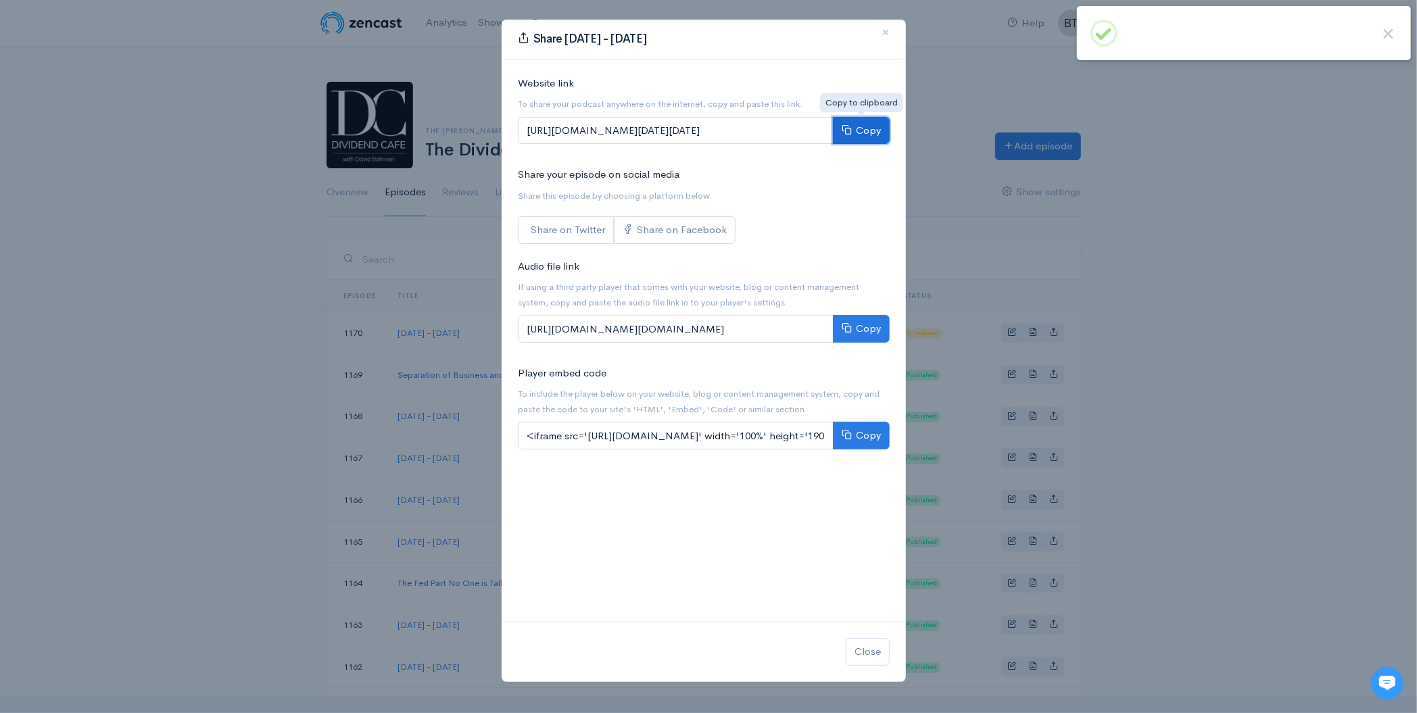
click at [877, 125] on button "Copy" at bounding box center [861, 131] width 57 height 28
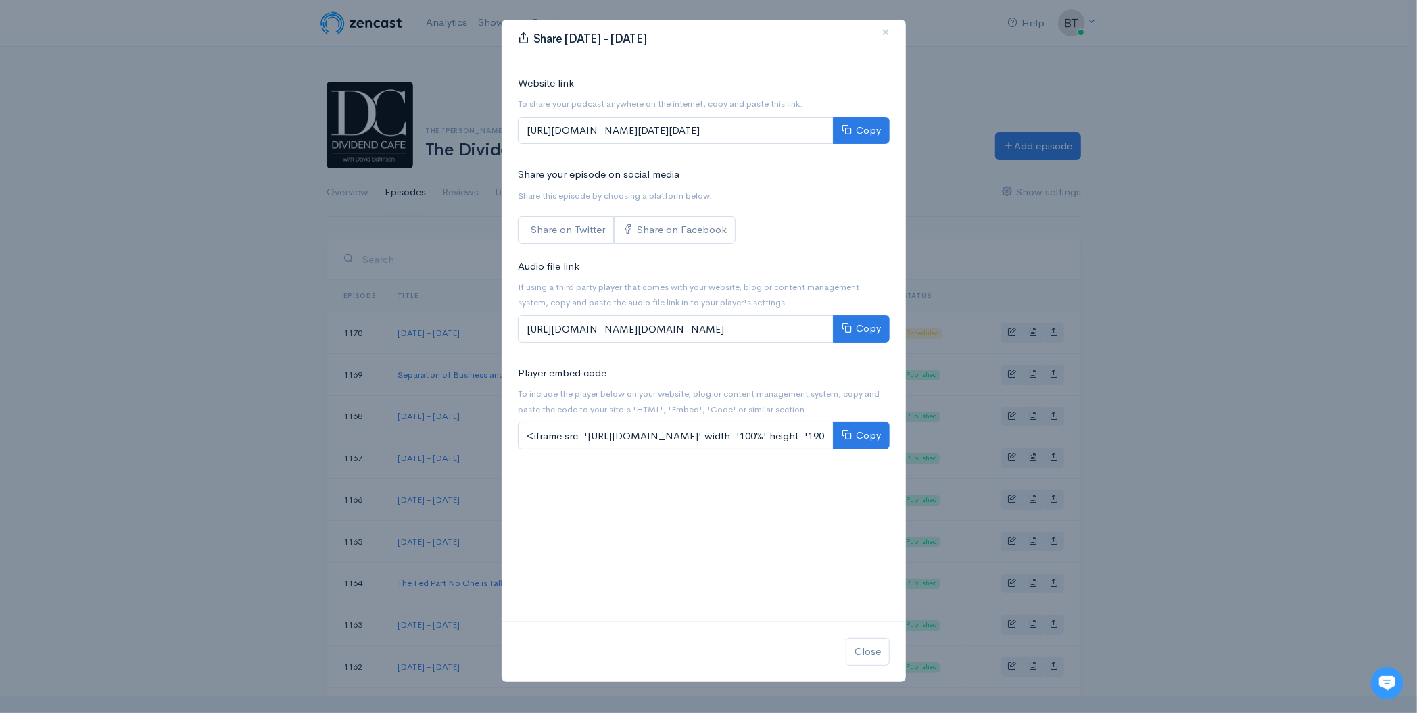
click at [1309, 85] on div "Share Tuesday - September 2, 2025 × Website link To share your podcast anywhere…" at bounding box center [708, 356] width 1417 height 713
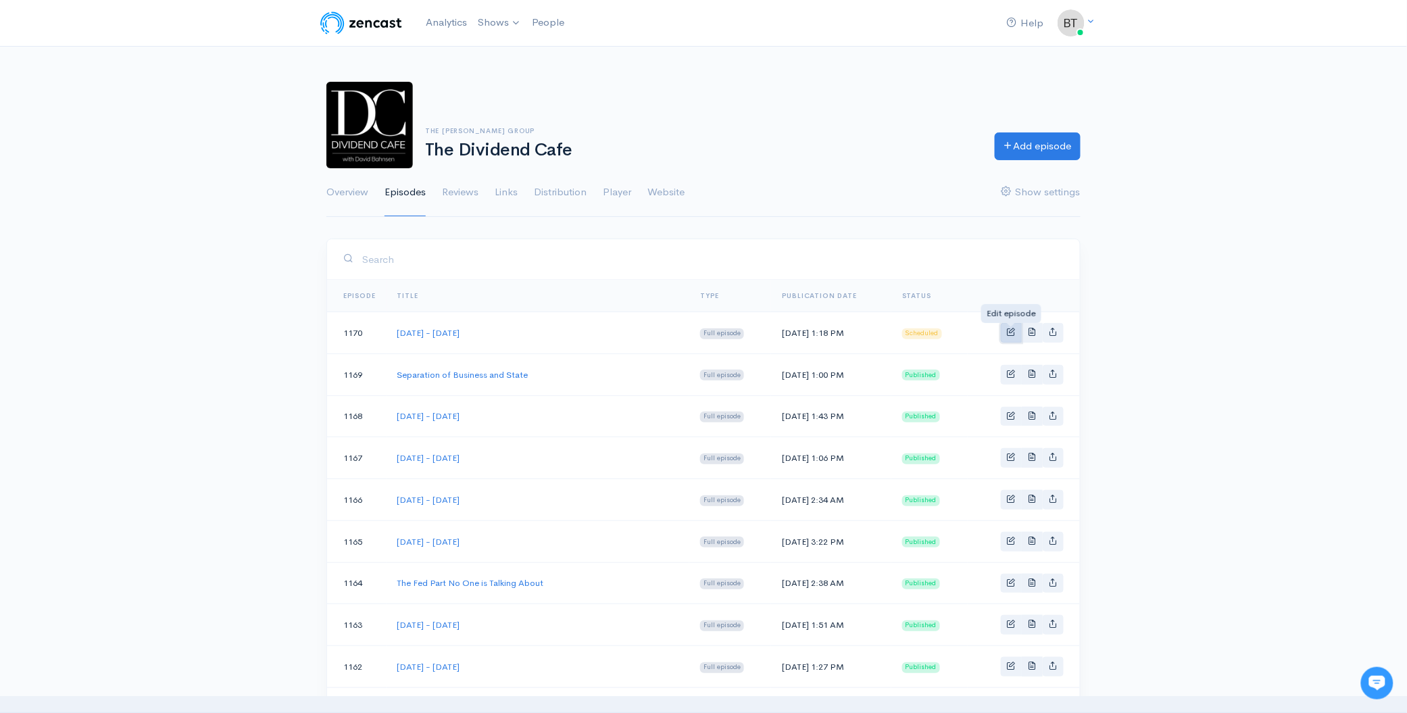
click at [1010, 331] on span "Basic example" at bounding box center [1011, 331] width 9 height 9
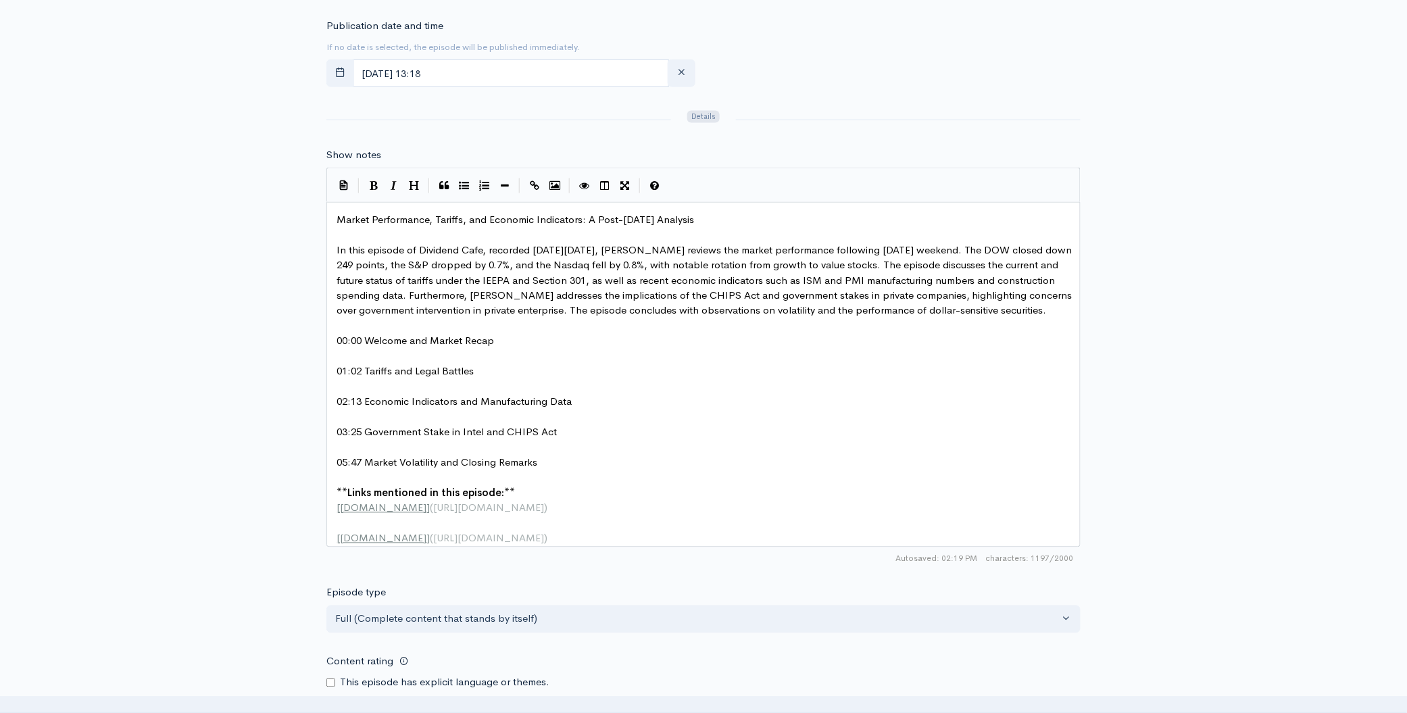
scroll to position [727, 0]
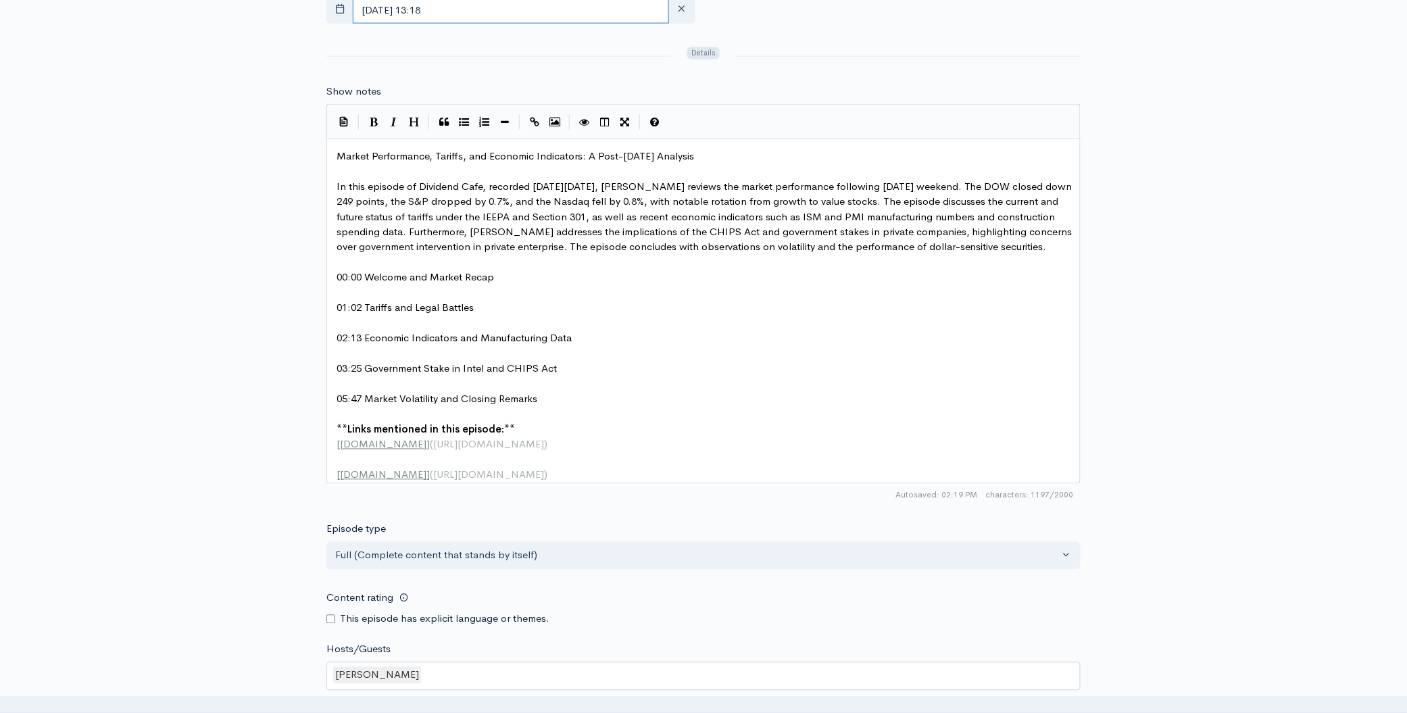
click at [508, 14] on input "[DATE] 13:18" at bounding box center [511, 10] width 316 height 28
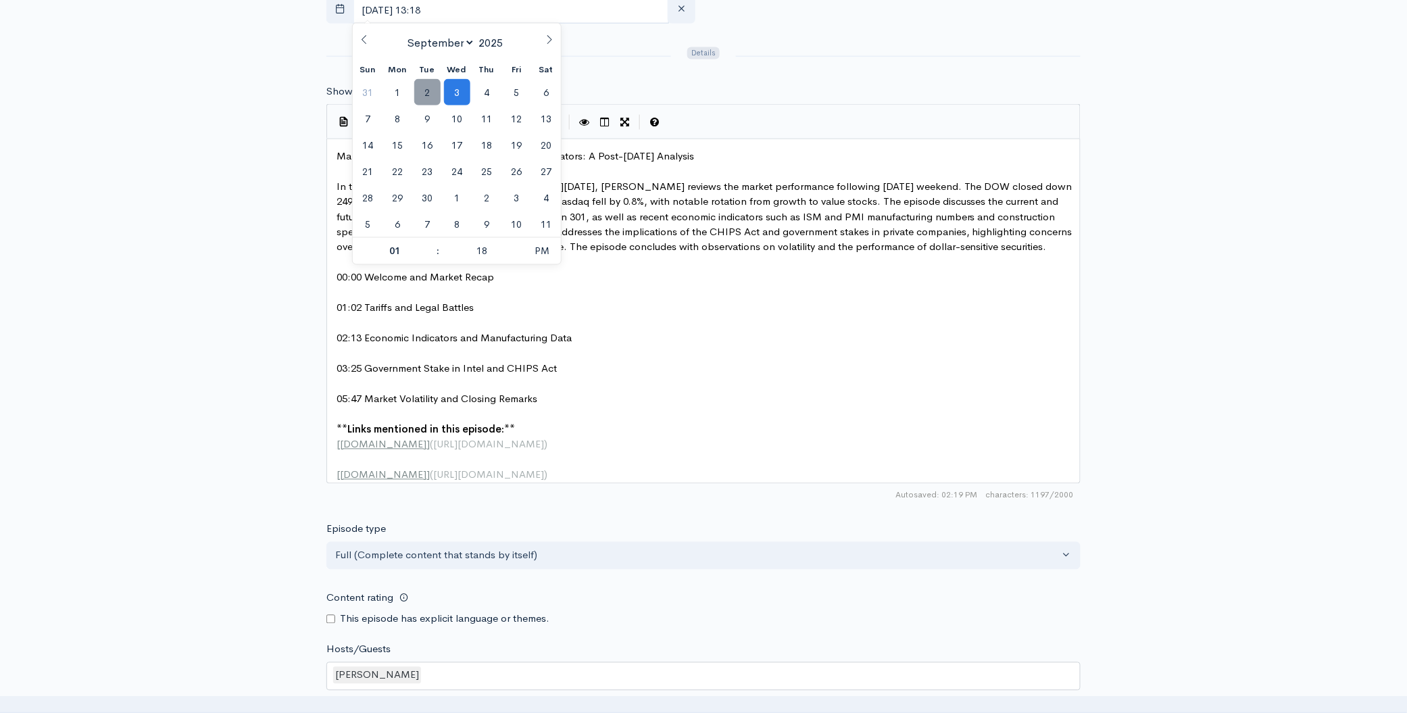
click at [426, 91] on span "2" at bounding box center [427, 92] width 26 height 26
type input "[DATE] 13:18"
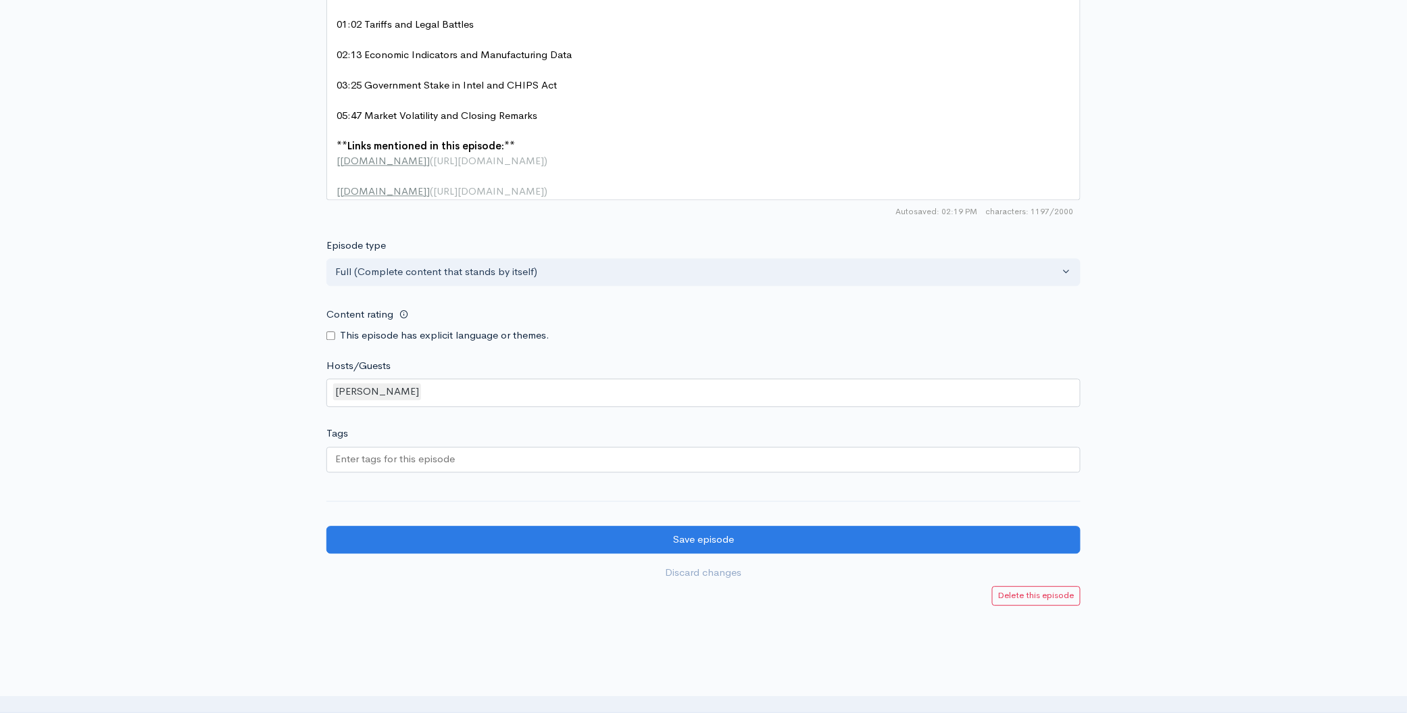
scroll to position [1087, 0]
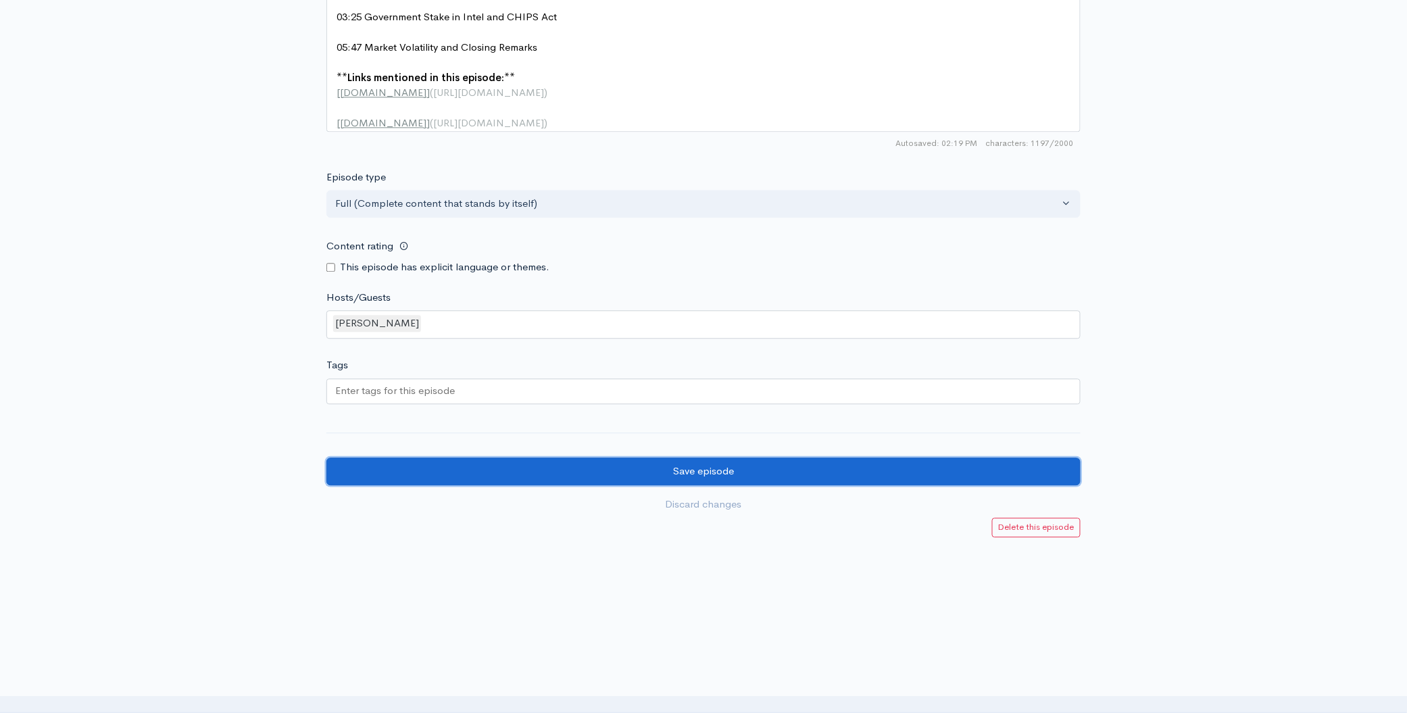
click at [742, 484] on input "Save episode" at bounding box center [703, 472] width 754 height 28
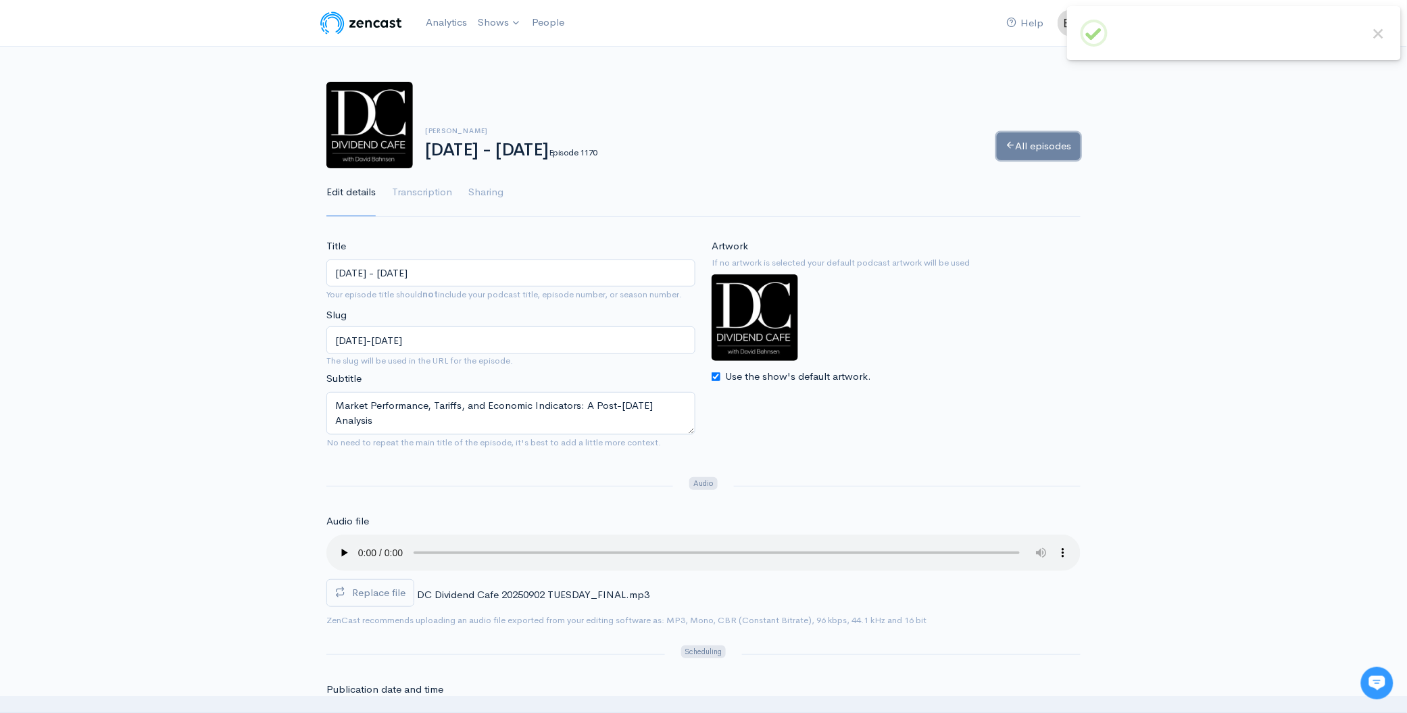
click at [1031, 157] on link "All episodes" at bounding box center [1039, 146] width 84 height 28
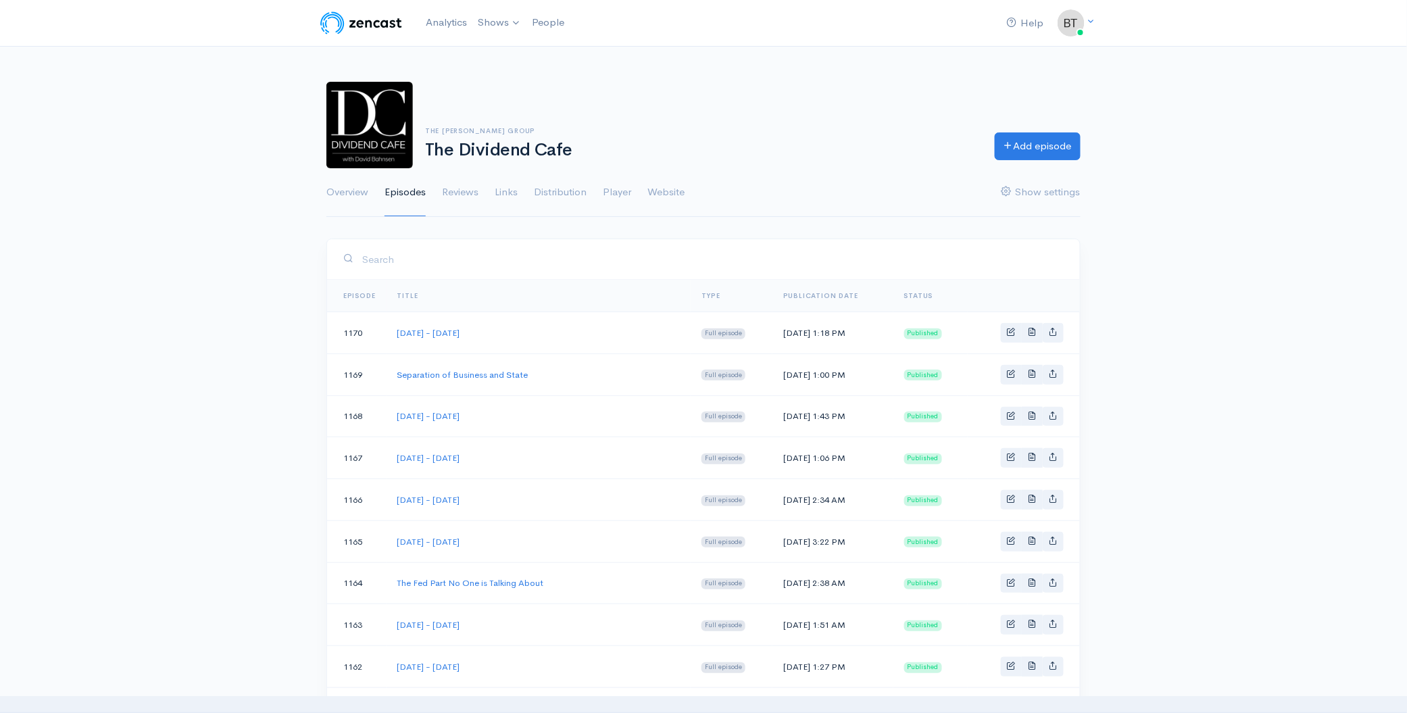
click at [1244, 82] on div "The Bahnsen Group The Dividend Cafe Add episode Overview Episodes Reviews Links…" at bounding box center [703, 142] width 1407 height 152
